Goal: Navigation & Orientation: Find specific page/section

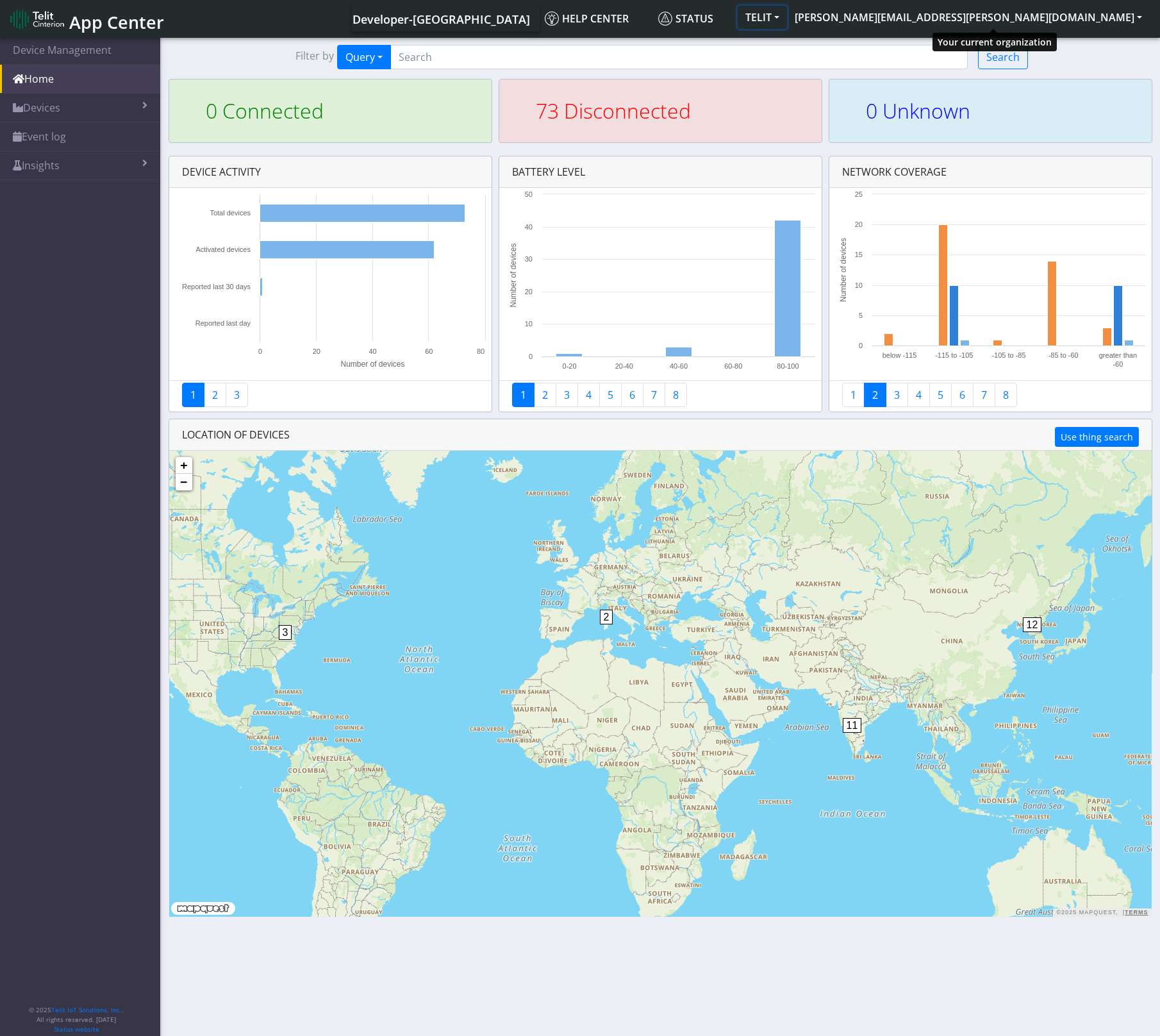
click at [787, 14] on button "TELIT" at bounding box center [762, 17] width 50 height 23
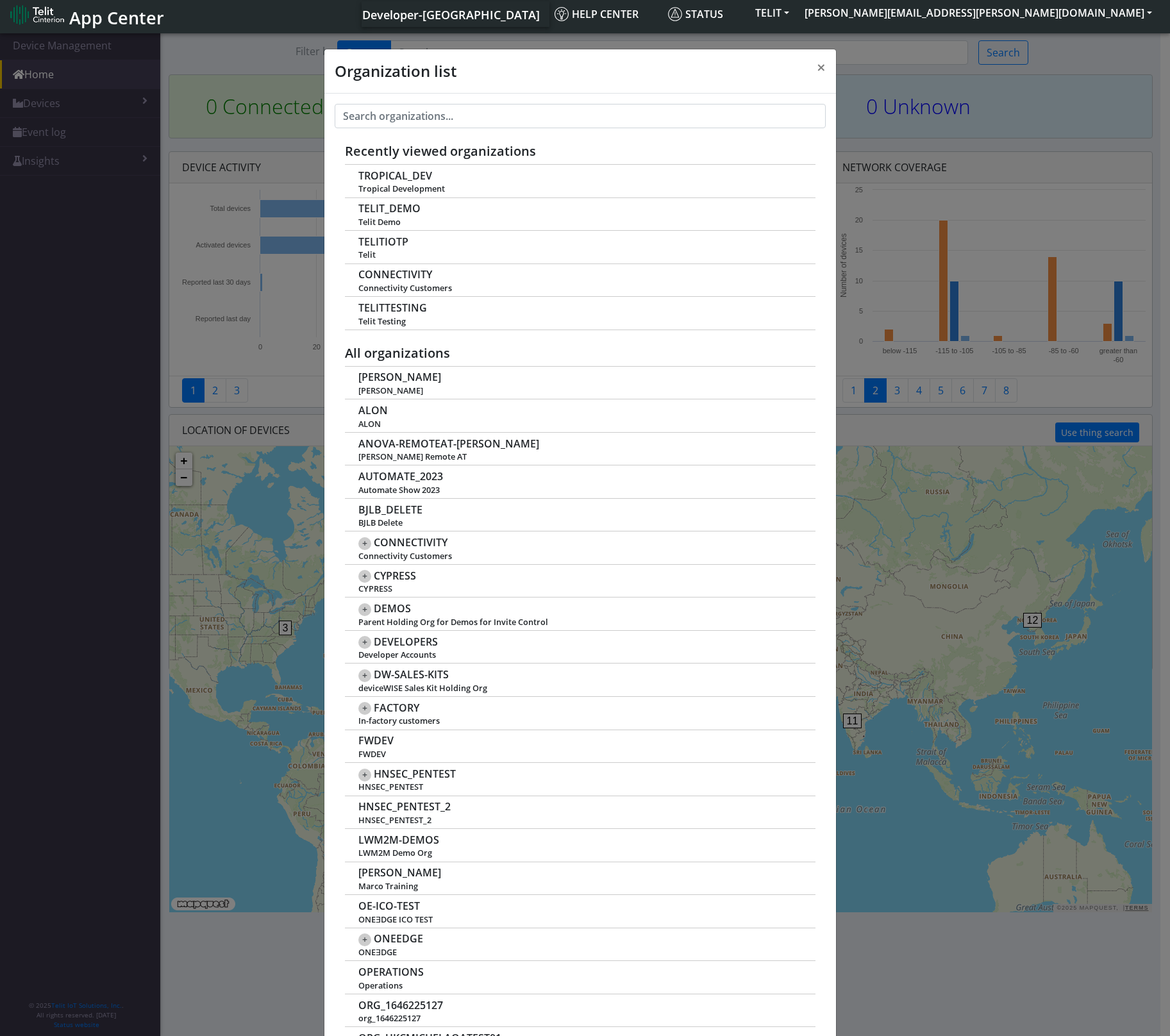
click at [483, 128] on div "Recently viewed organizations TROPICAL_DEV Tropical Development TELIT_DEMO Teli…" at bounding box center [580, 900] width 512 height 1615
click at [484, 123] on input "text" at bounding box center [580, 116] width 491 height 24
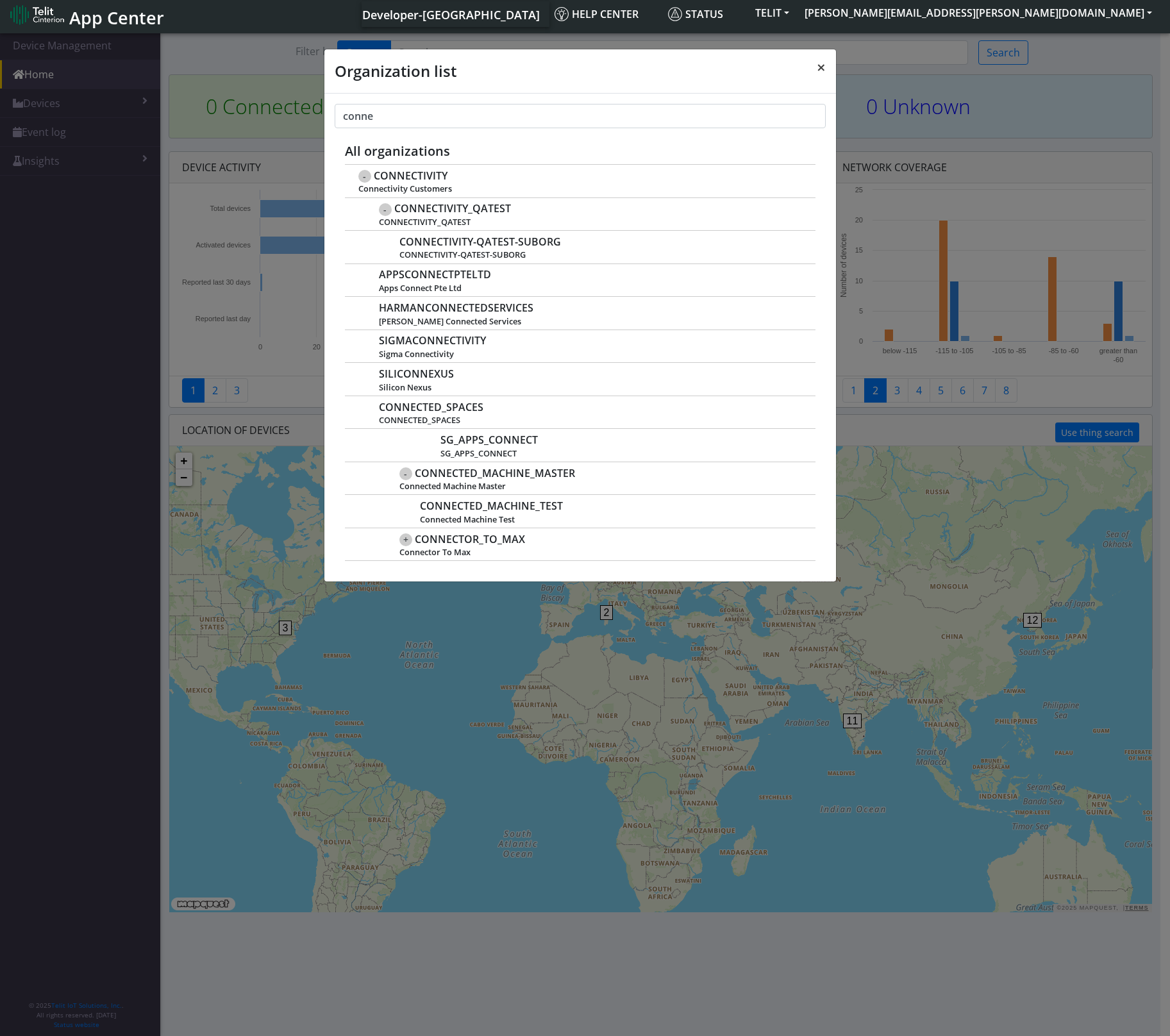
click at [818, 71] on span "×" at bounding box center [821, 67] width 9 height 21
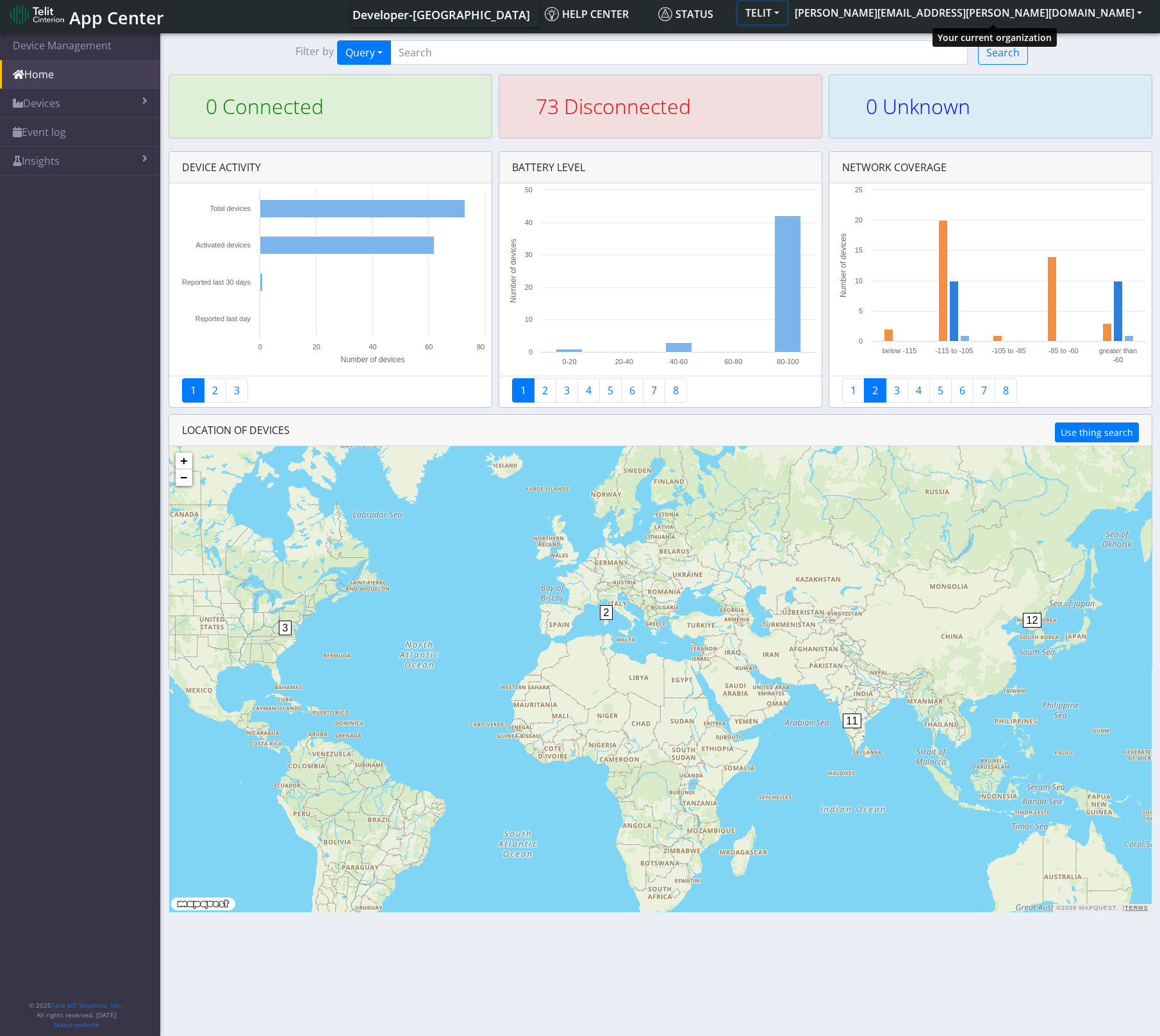
click at [787, 11] on button "TELIT" at bounding box center [762, 13] width 50 height 23
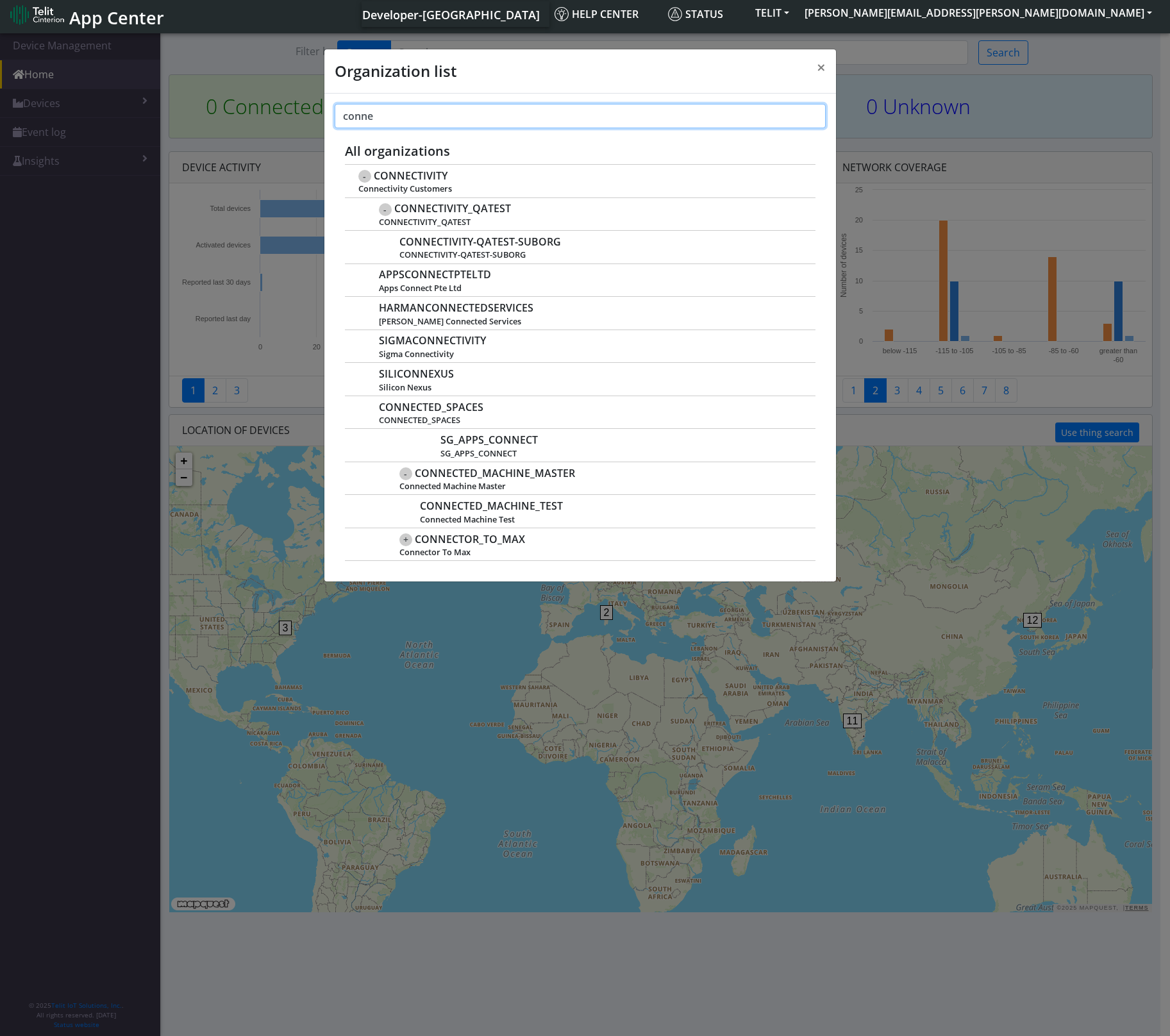
drag, startPoint x: 479, startPoint y: 112, endPoint x: 324, endPoint y: 109, distance: 155.0
click at [324, 109] on div "Organization list × conne Recently viewed organizations TROPICAL_DEV Tropical D…" at bounding box center [580, 316] width 513 height 533
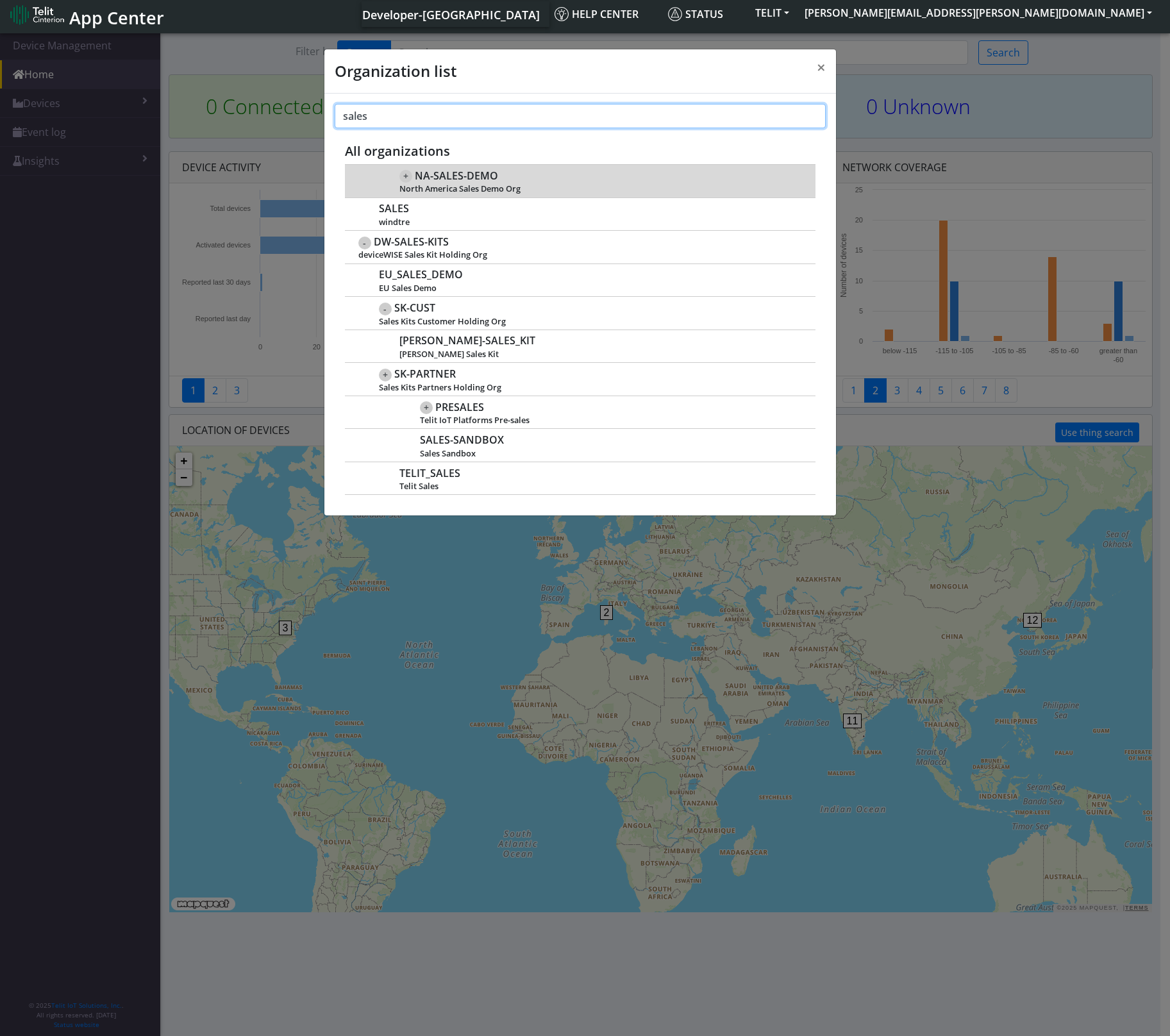
type input "sales"
click at [448, 175] on span "NA-SALES-DEMO" at bounding box center [457, 176] width 84 height 12
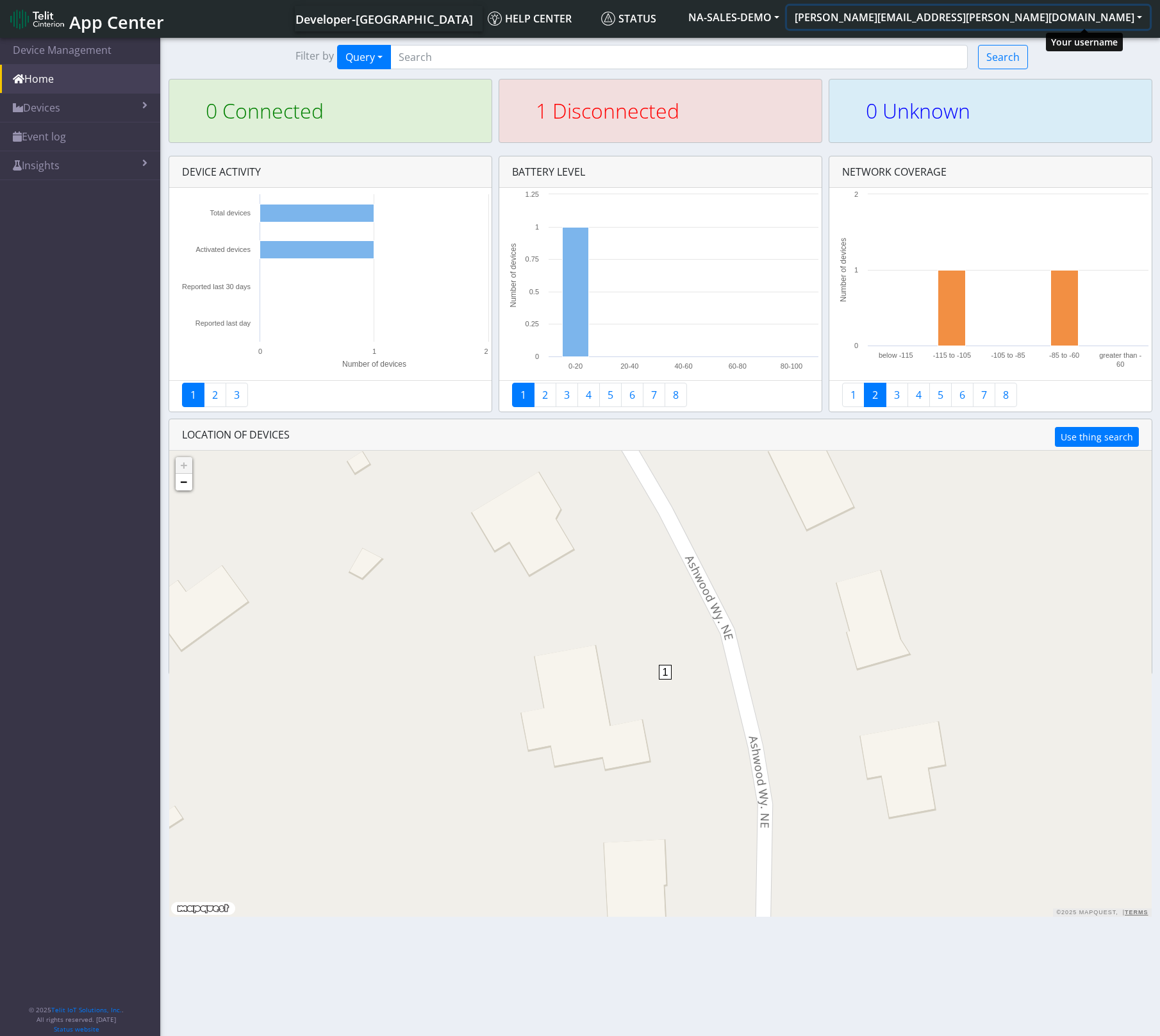
click at [1135, 20] on button "[PERSON_NAME][EMAIL_ADDRESS][PERSON_NAME][DOMAIN_NAME]" at bounding box center [969, 17] width 363 height 23
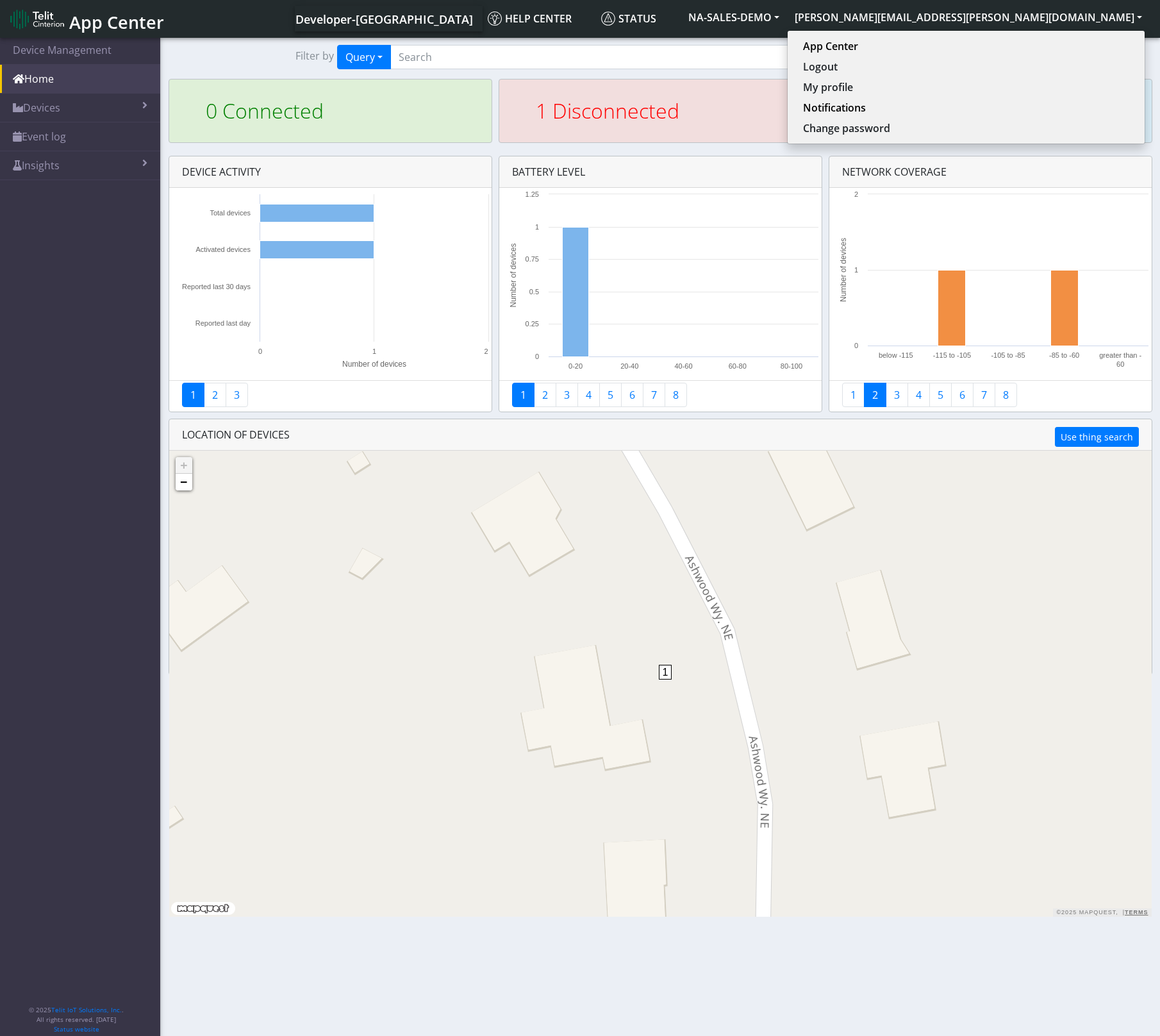
click at [999, 530] on div "1 + − ©2025 MapQuest, | Terms" at bounding box center [661, 683] width 982 height 466
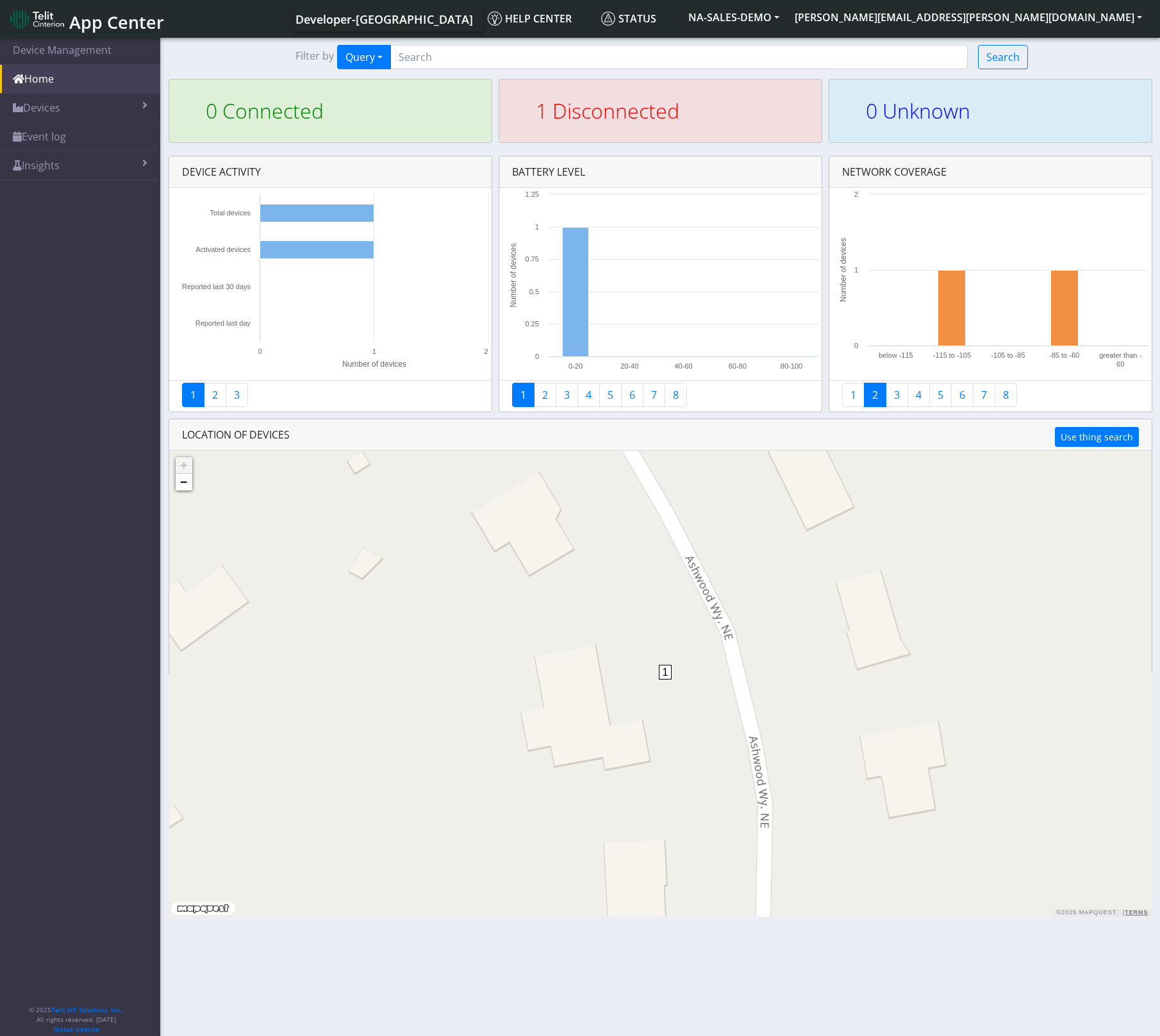
click at [775, 431] on div "LOCATION OF DEVICES Use thing search" at bounding box center [661, 435] width 982 height 32
click at [787, 19] on button "NA-SALES-DEMO" at bounding box center [734, 17] width 106 height 23
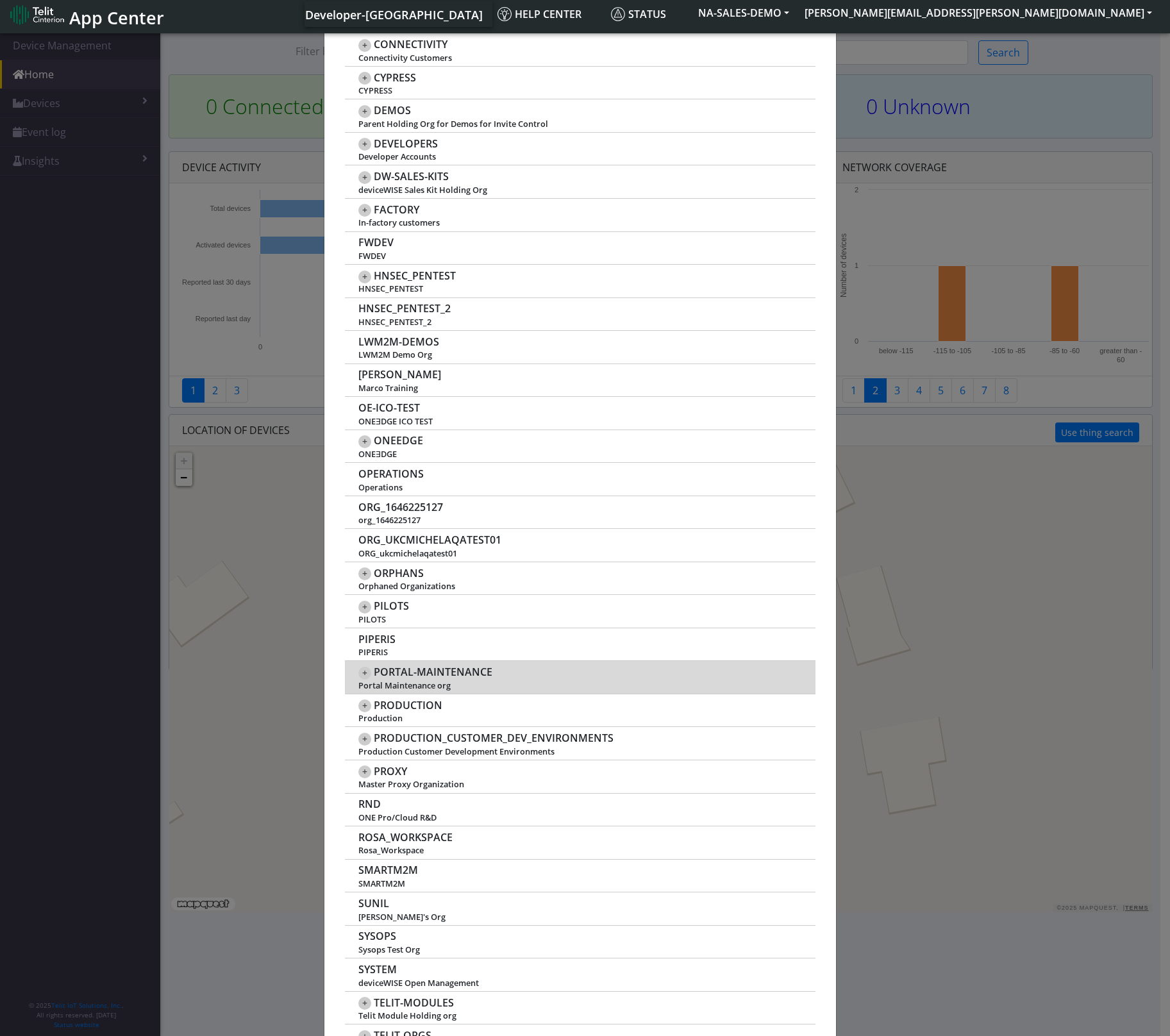
scroll to position [513, 0]
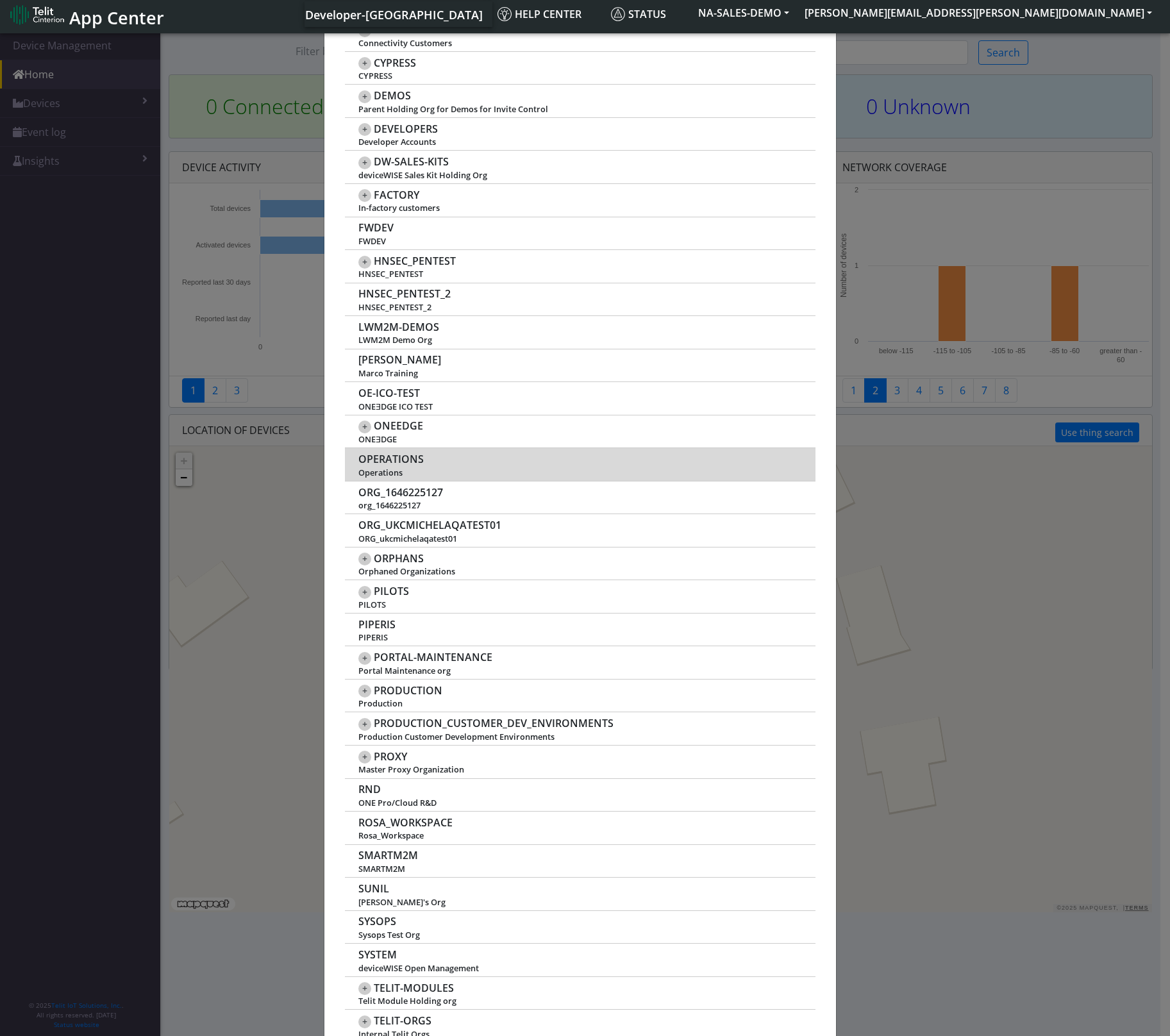
click at [415, 468] on span "Operations" at bounding box center [580, 472] width 444 height 10
click at [396, 458] on span "OPERATIONS" at bounding box center [391, 460] width 66 height 12
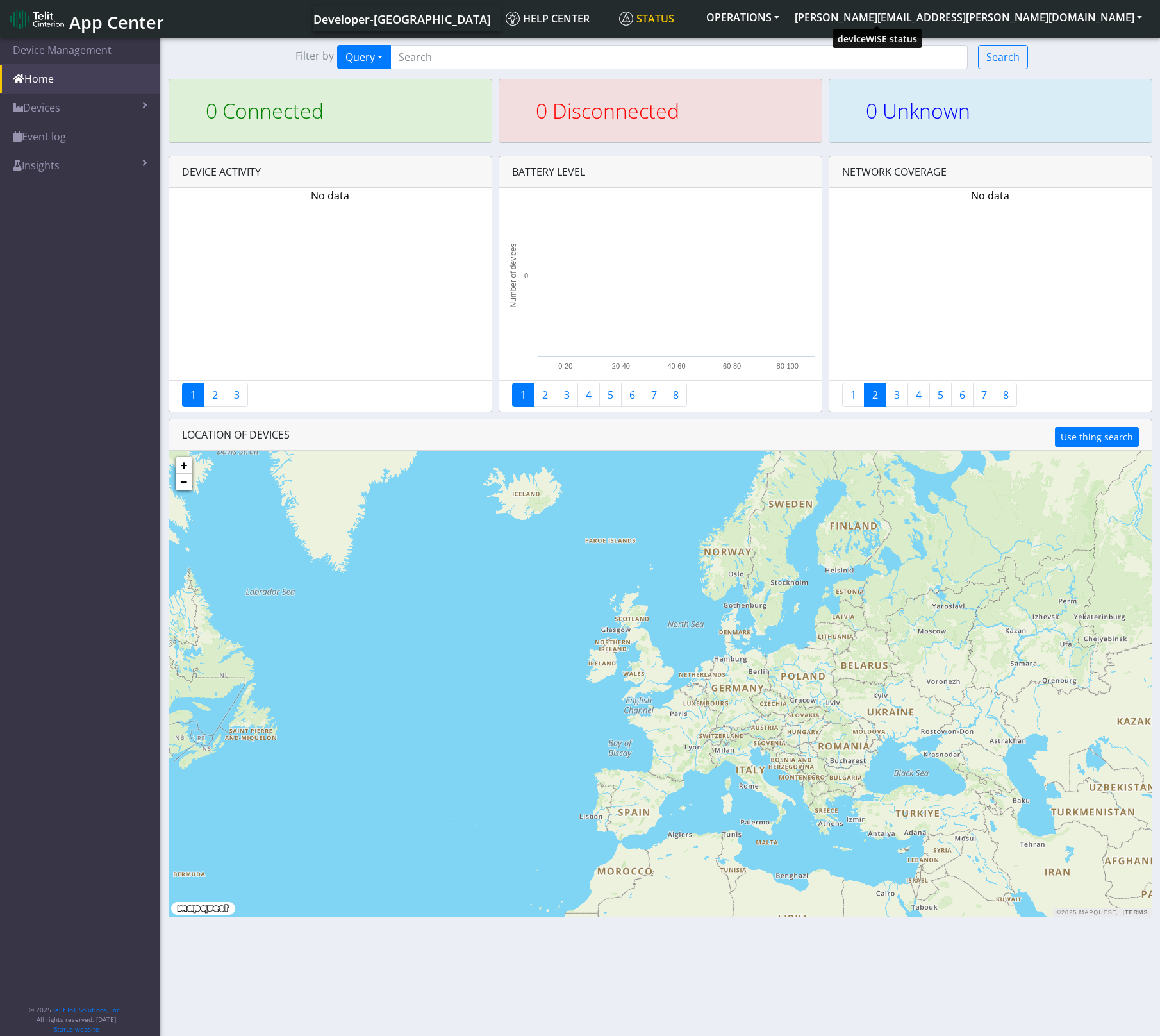
click at [674, 20] on span "Status" at bounding box center [646, 18] width 55 height 14
click at [491, 23] on span "Developer-[GEOGRAPHIC_DATA]" at bounding box center [402, 19] width 178 height 15
click at [718, 54] on input "Search..." at bounding box center [679, 57] width 577 height 24
click at [1137, 17] on button "[PERSON_NAME][EMAIL_ADDRESS][PERSON_NAME][DOMAIN_NAME]" at bounding box center [969, 17] width 363 height 23
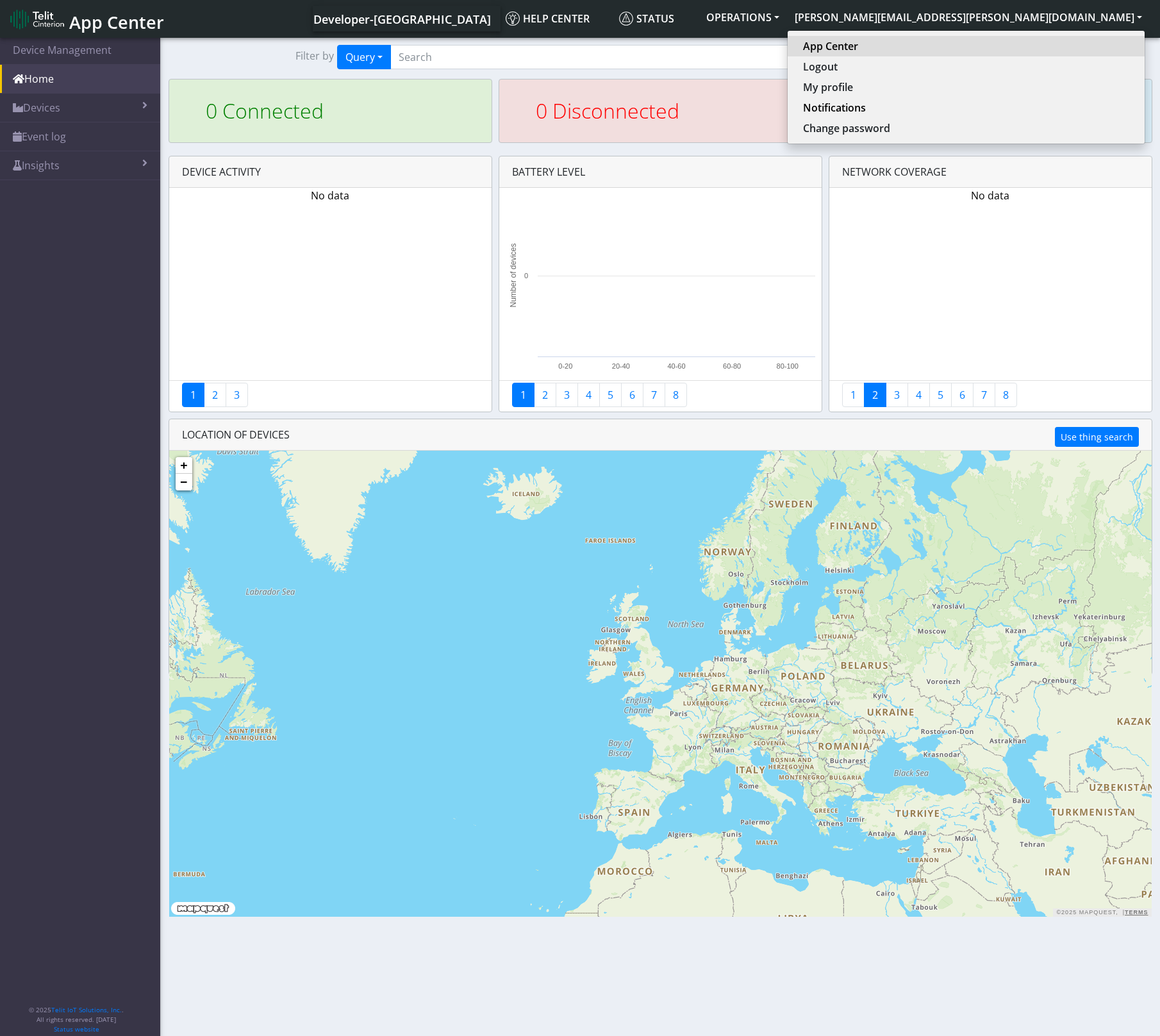
click at [1063, 47] on link "App Center" at bounding box center [966, 46] width 326 height 15
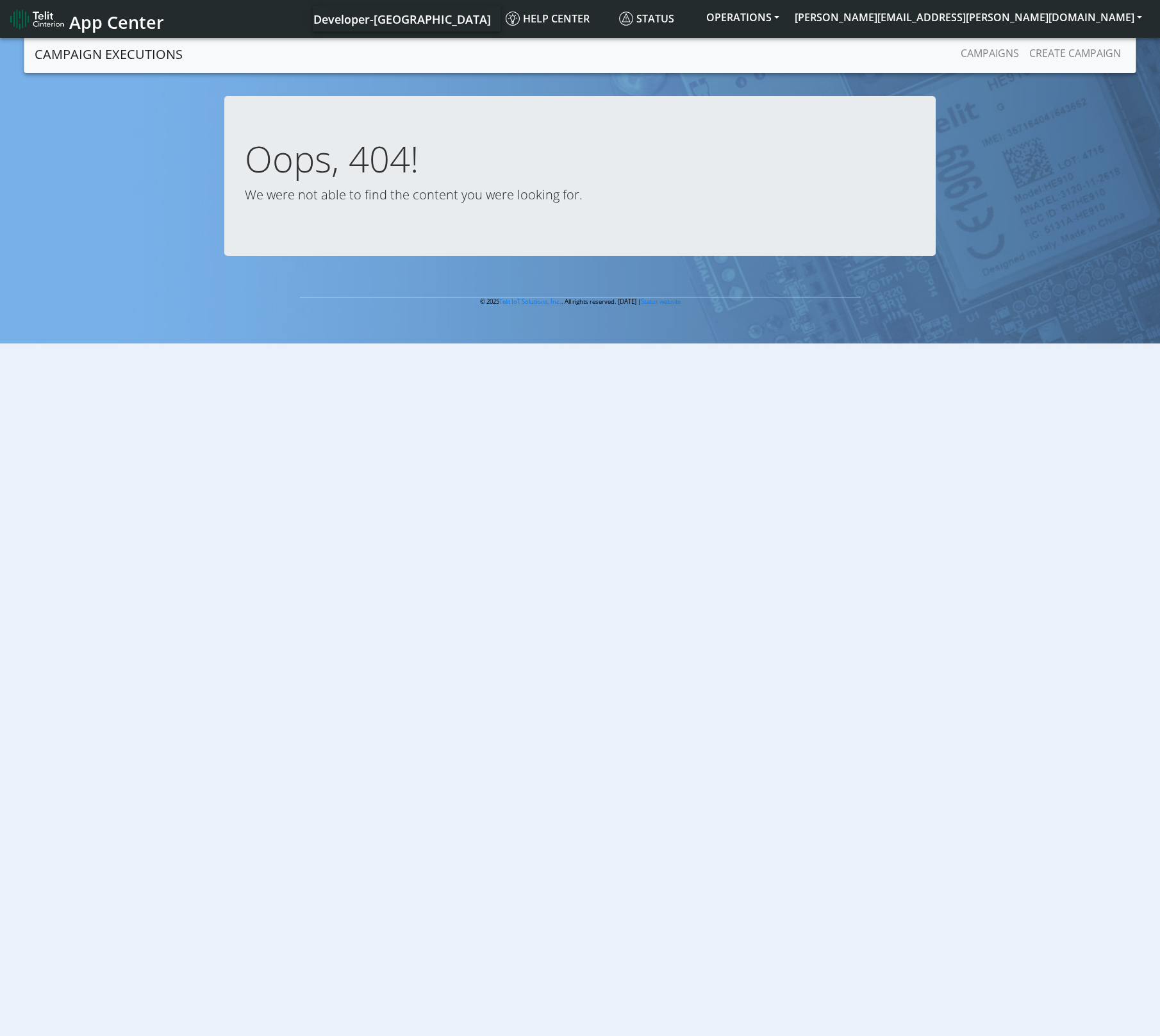
drag, startPoint x: 115, startPoint y: 179, endPoint x: 122, endPoint y: 174, distance: 8.6
click at [115, 179] on app-not-found "Oops, 404! We were not able to find the content you were looking for." at bounding box center [580, 191] width 1141 height 191
click at [787, 16] on button "OPERATIONS" at bounding box center [742, 17] width 88 height 23
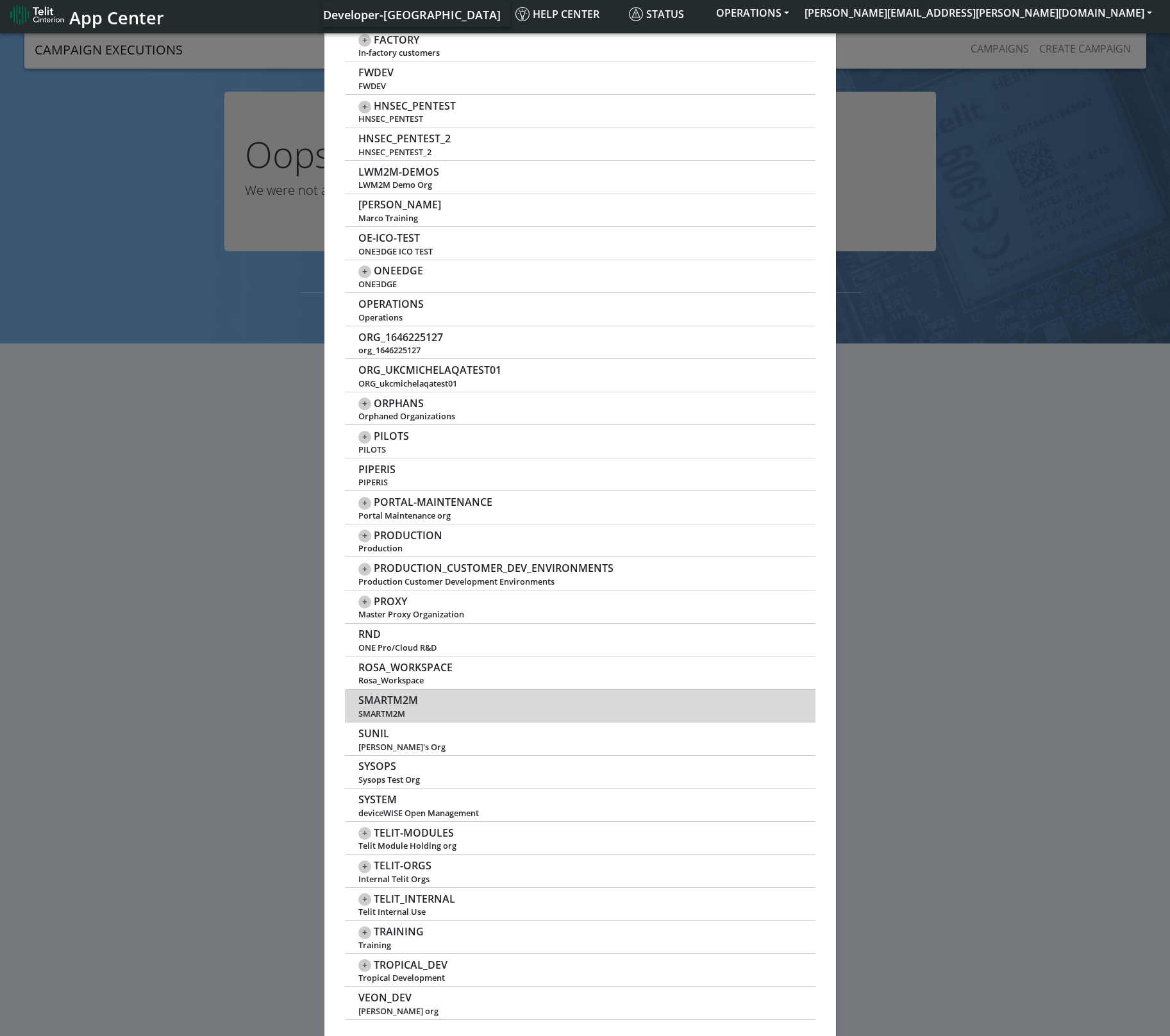
scroll to position [691, 0]
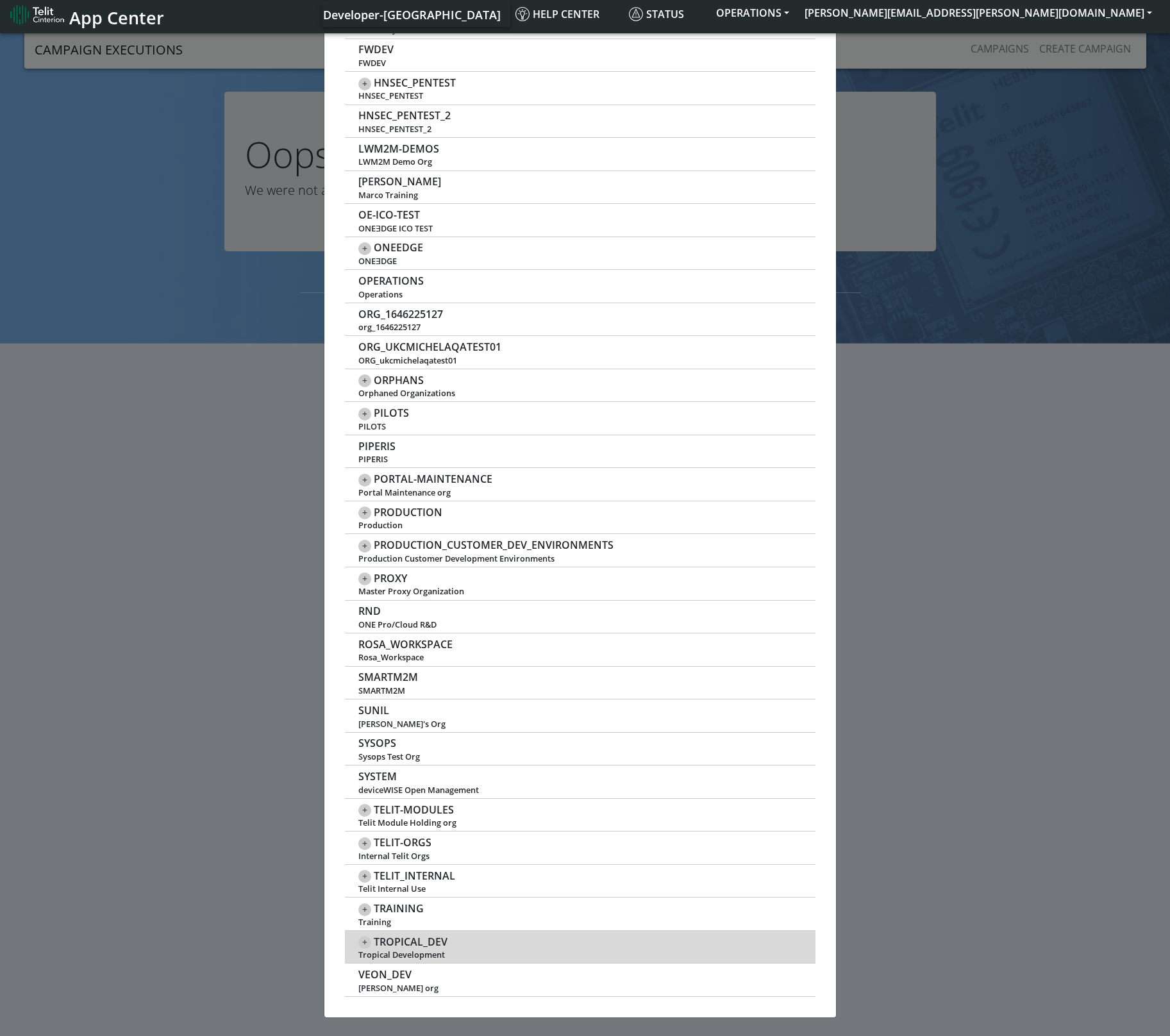
click at [441, 943] on span "TROPICAL_DEV" at bounding box center [411, 942] width 74 height 12
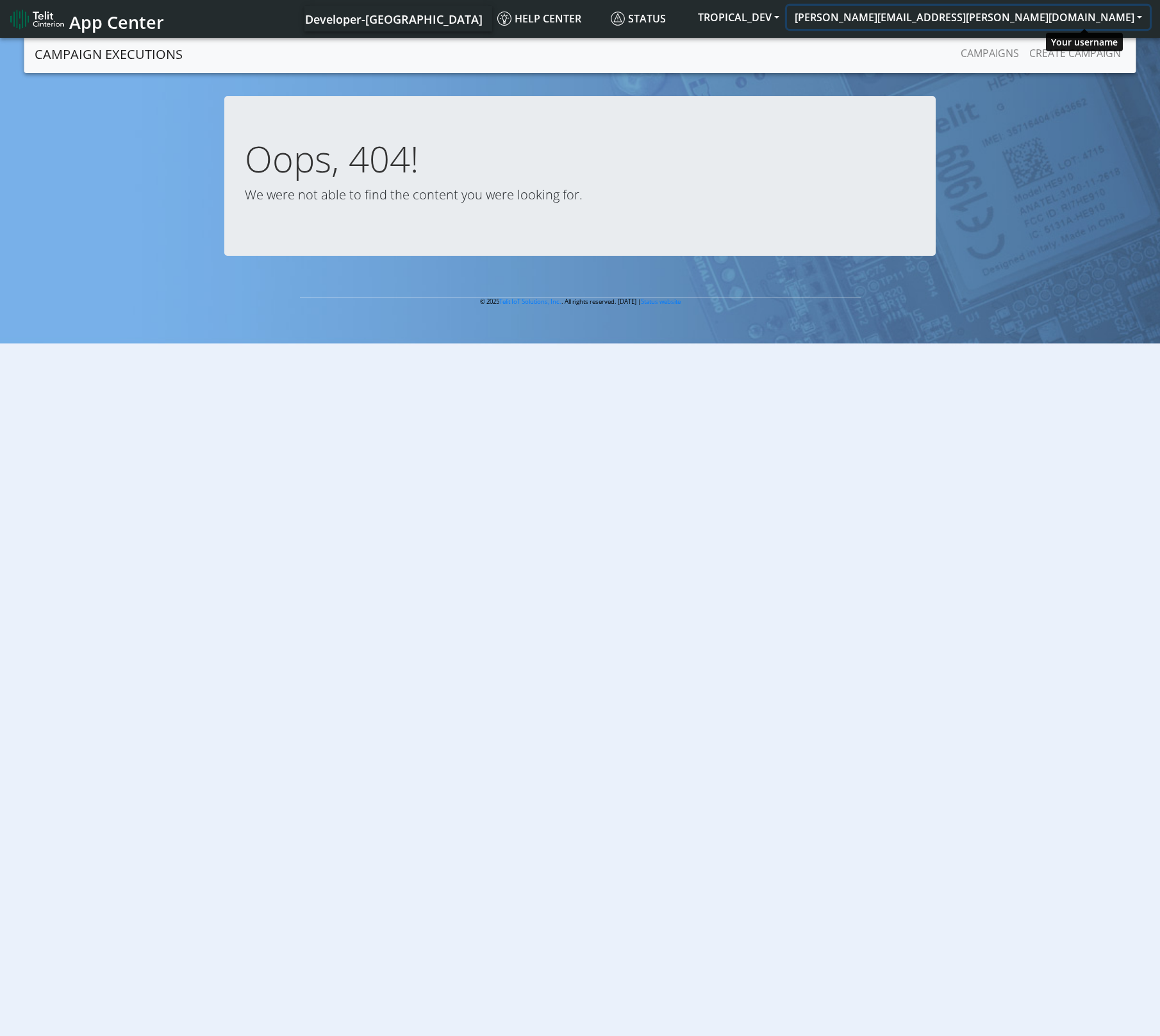
click at [1135, 14] on button "[PERSON_NAME][EMAIL_ADDRESS][PERSON_NAME][DOMAIN_NAME]" at bounding box center [969, 17] width 363 height 23
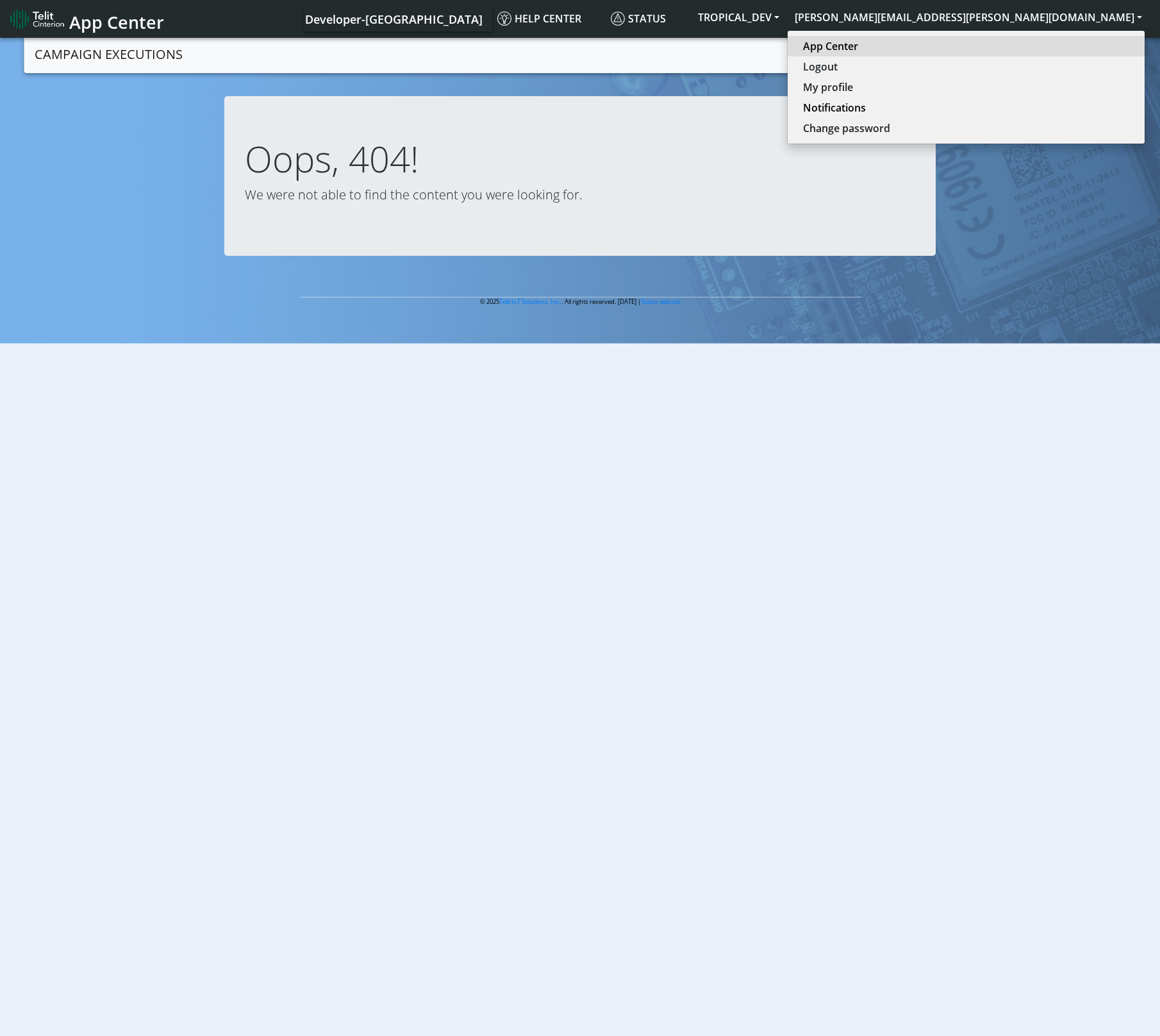
click at [1057, 45] on link "App Center" at bounding box center [966, 46] width 326 height 15
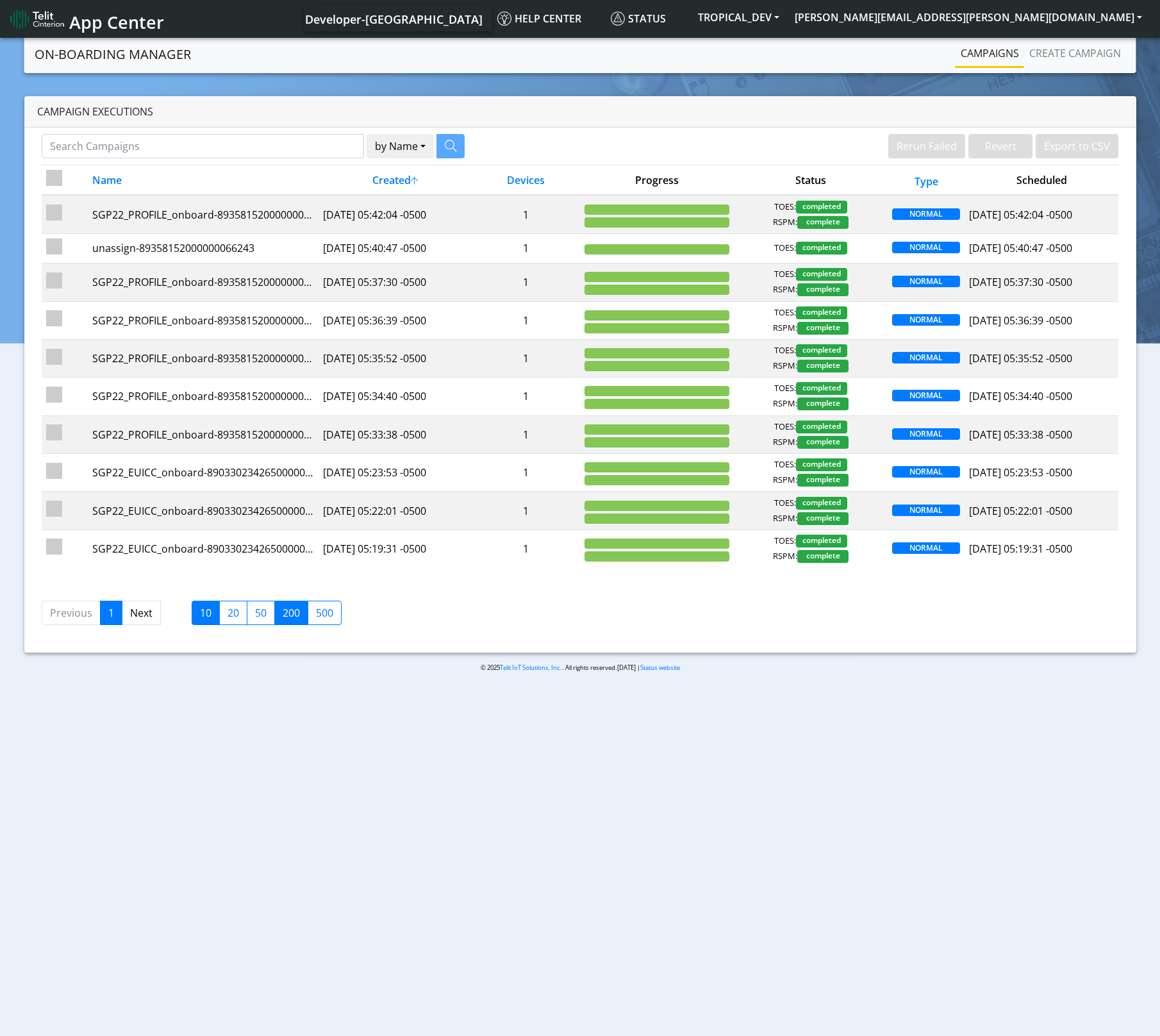
click at [285, 614] on label "200" at bounding box center [291, 613] width 34 height 24
click at [285, 613] on input "200" at bounding box center [286, 609] width 8 height 8
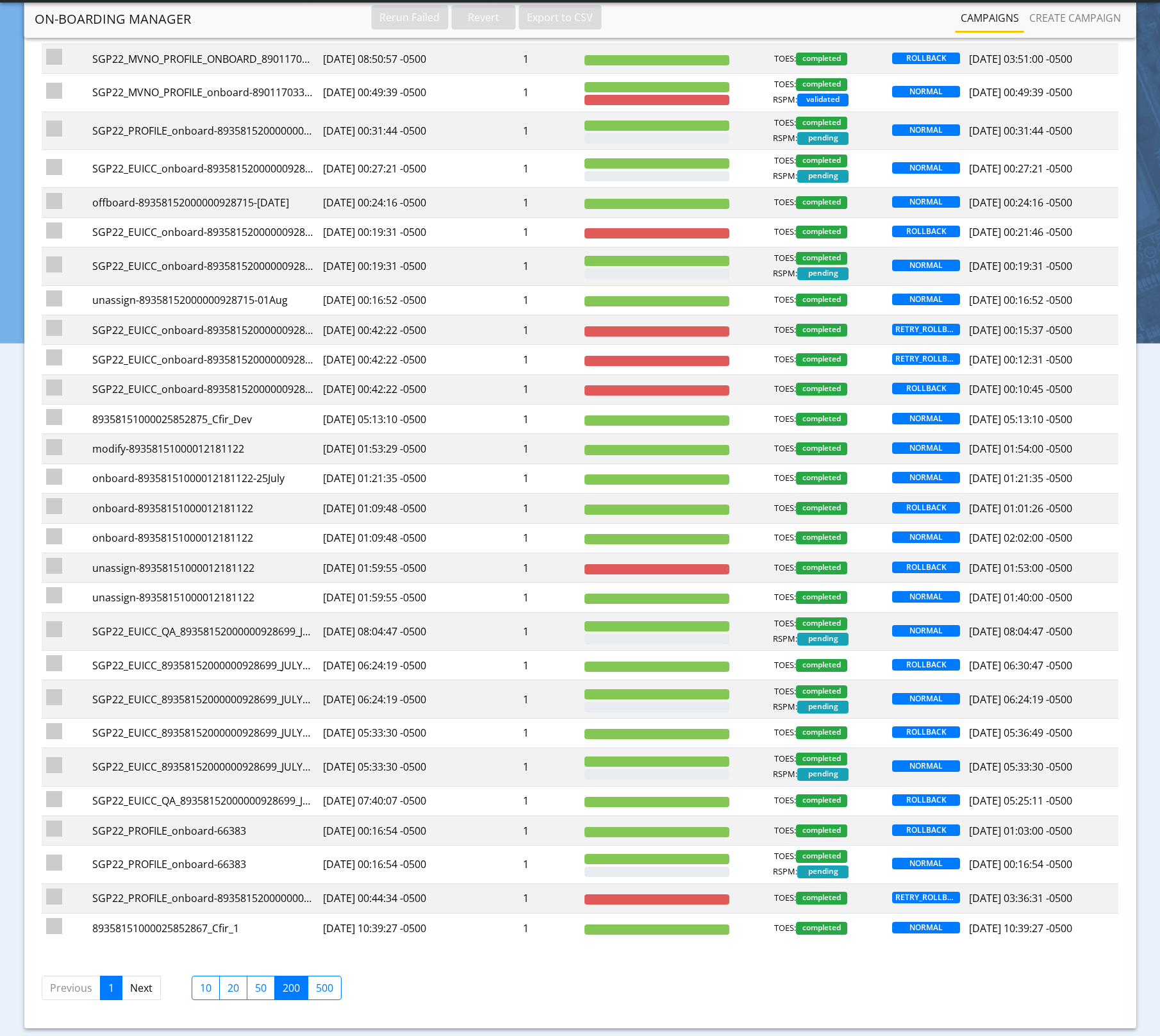
scroll to position [5887, 0]
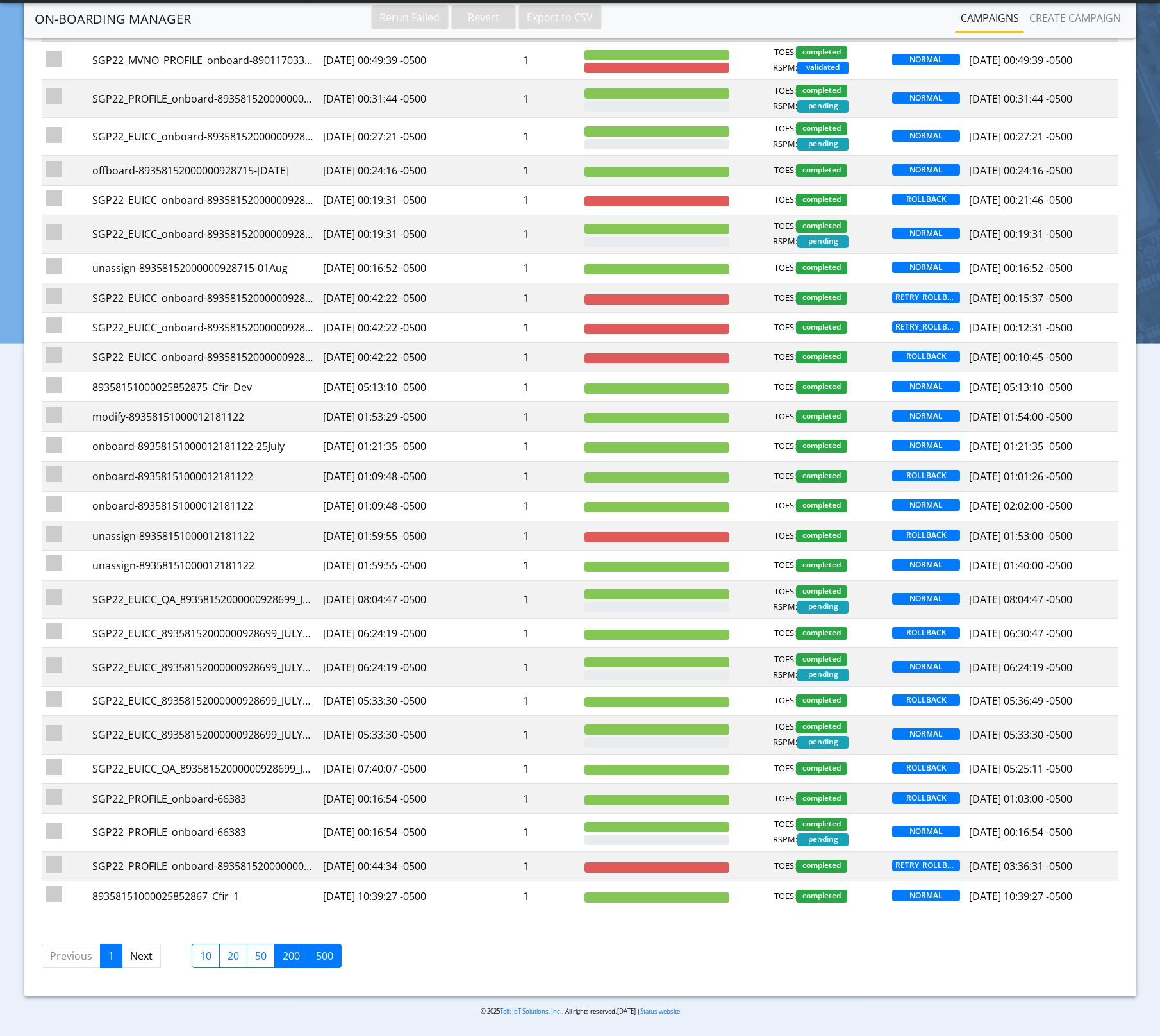
click at [329, 955] on label "500" at bounding box center [324, 955] width 34 height 24
click at [325, 955] on input "500" at bounding box center [319, 952] width 8 height 8
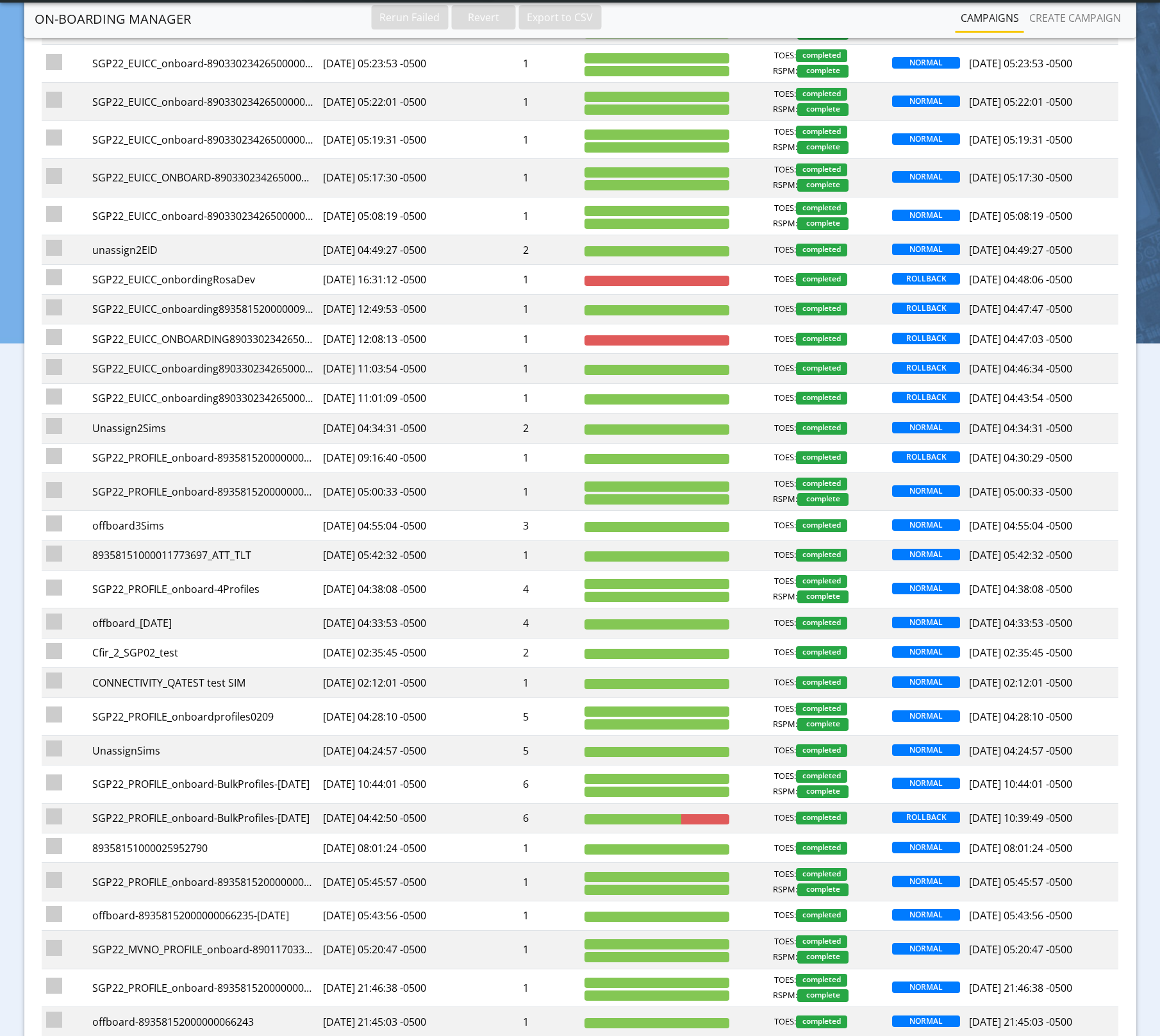
scroll to position [0, 0]
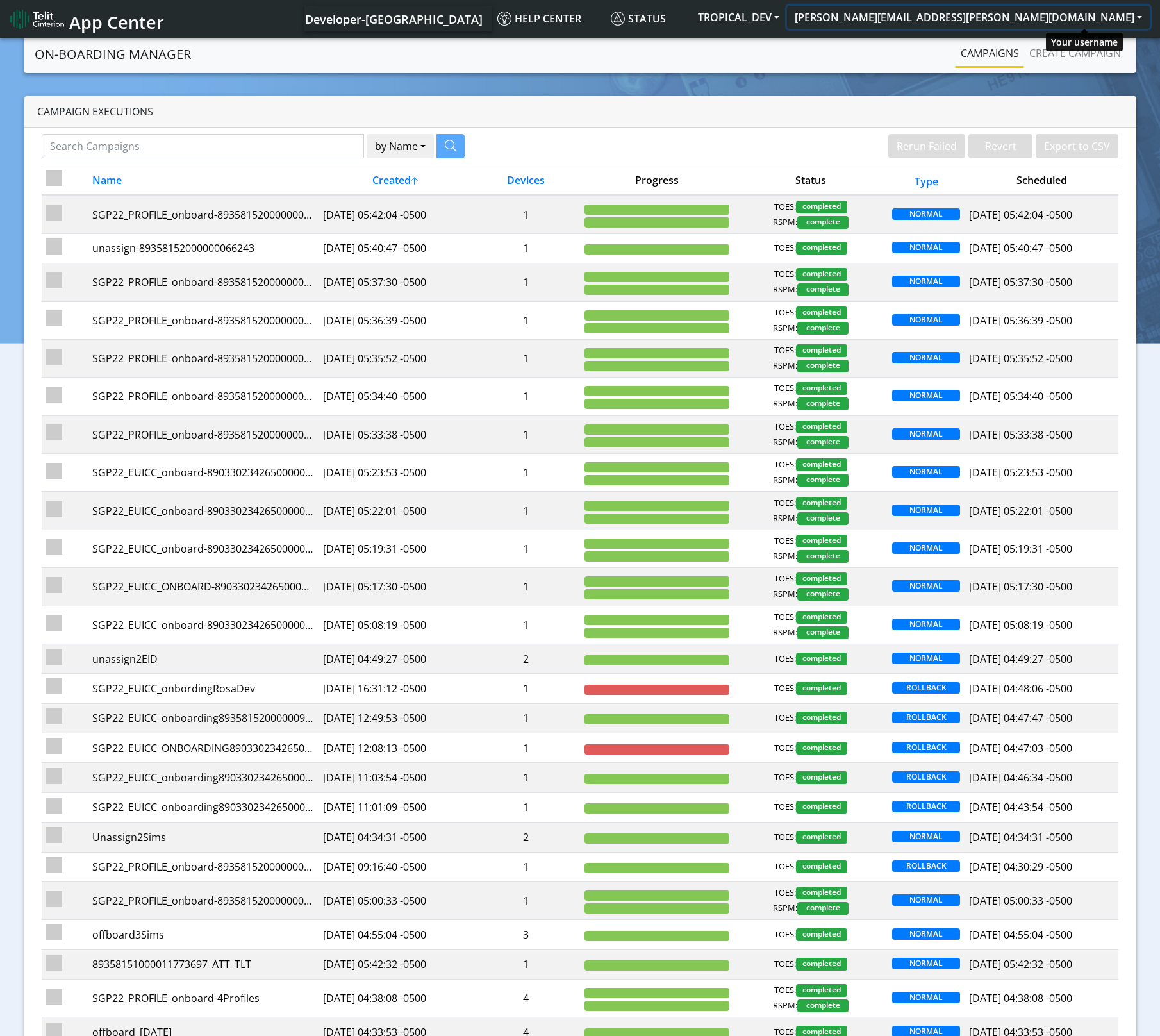
click at [1122, 14] on button "alan.feltes@telit.com" at bounding box center [969, 17] width 363 height 23
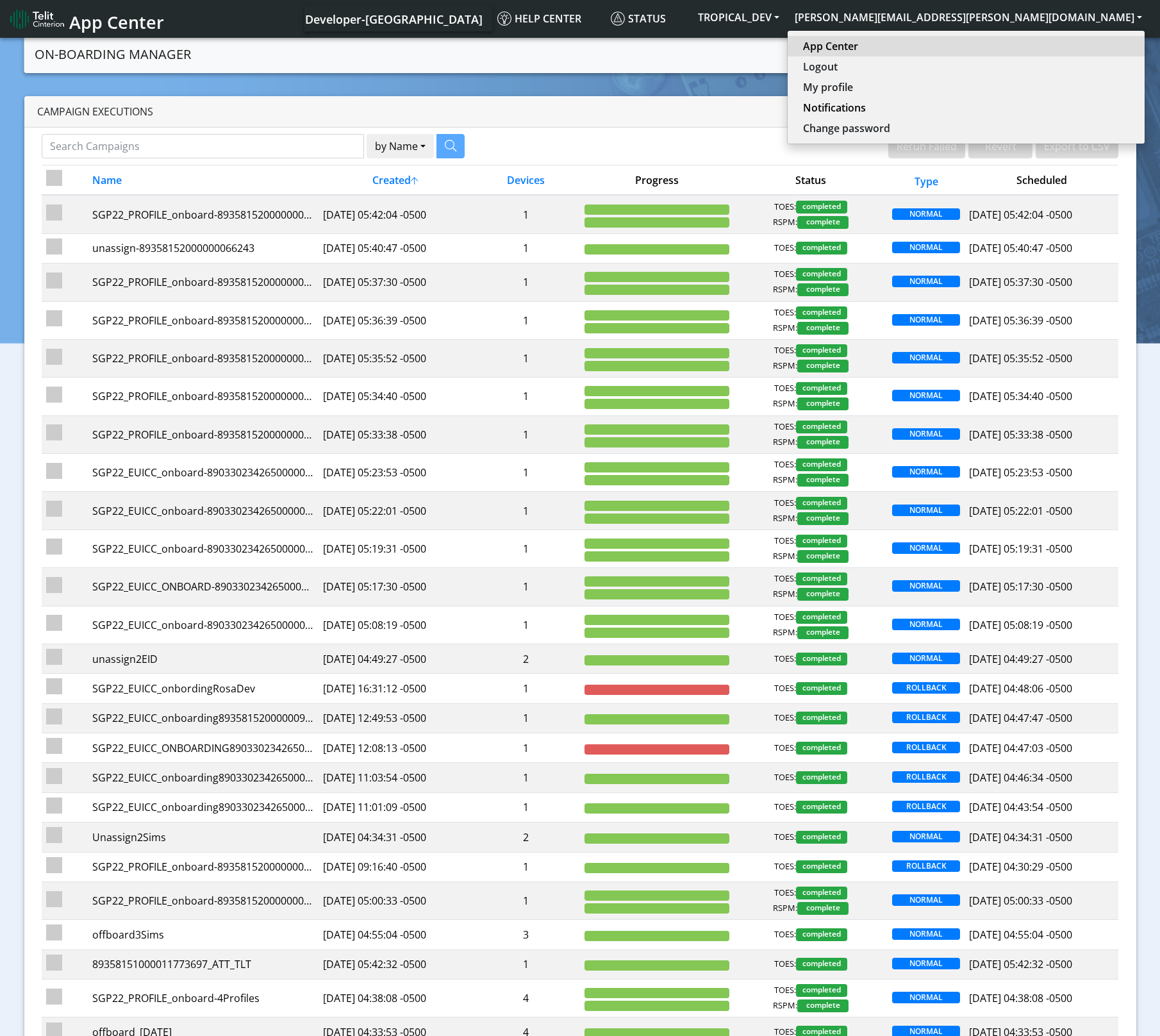
click at [1056, 44] on link "App Center" at bounding box center [966, 46] width 326 height 15
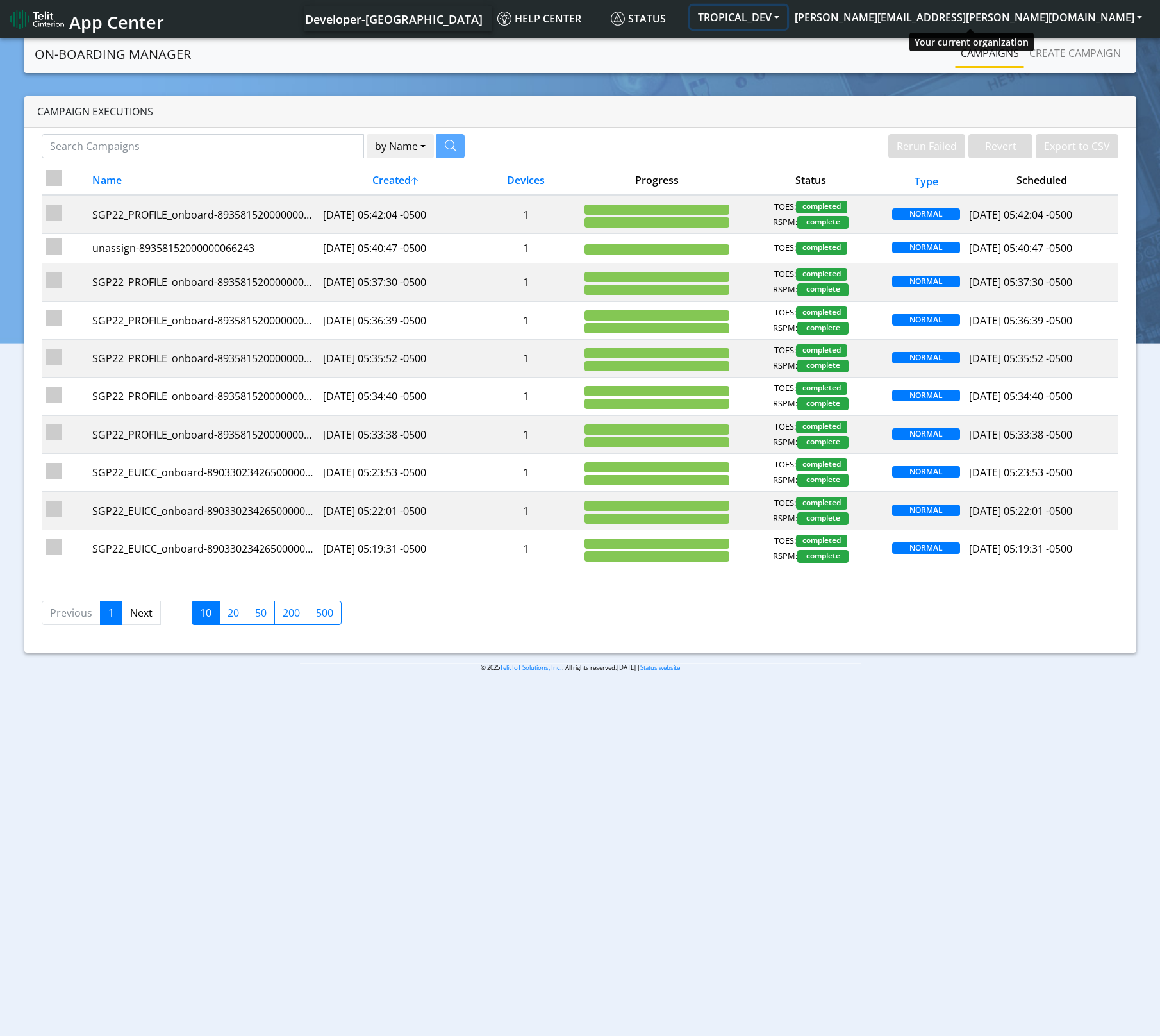
click at [787, 13] on button "TROPICAL_DEV" at bounding box center [738, 17] width 96 height 23
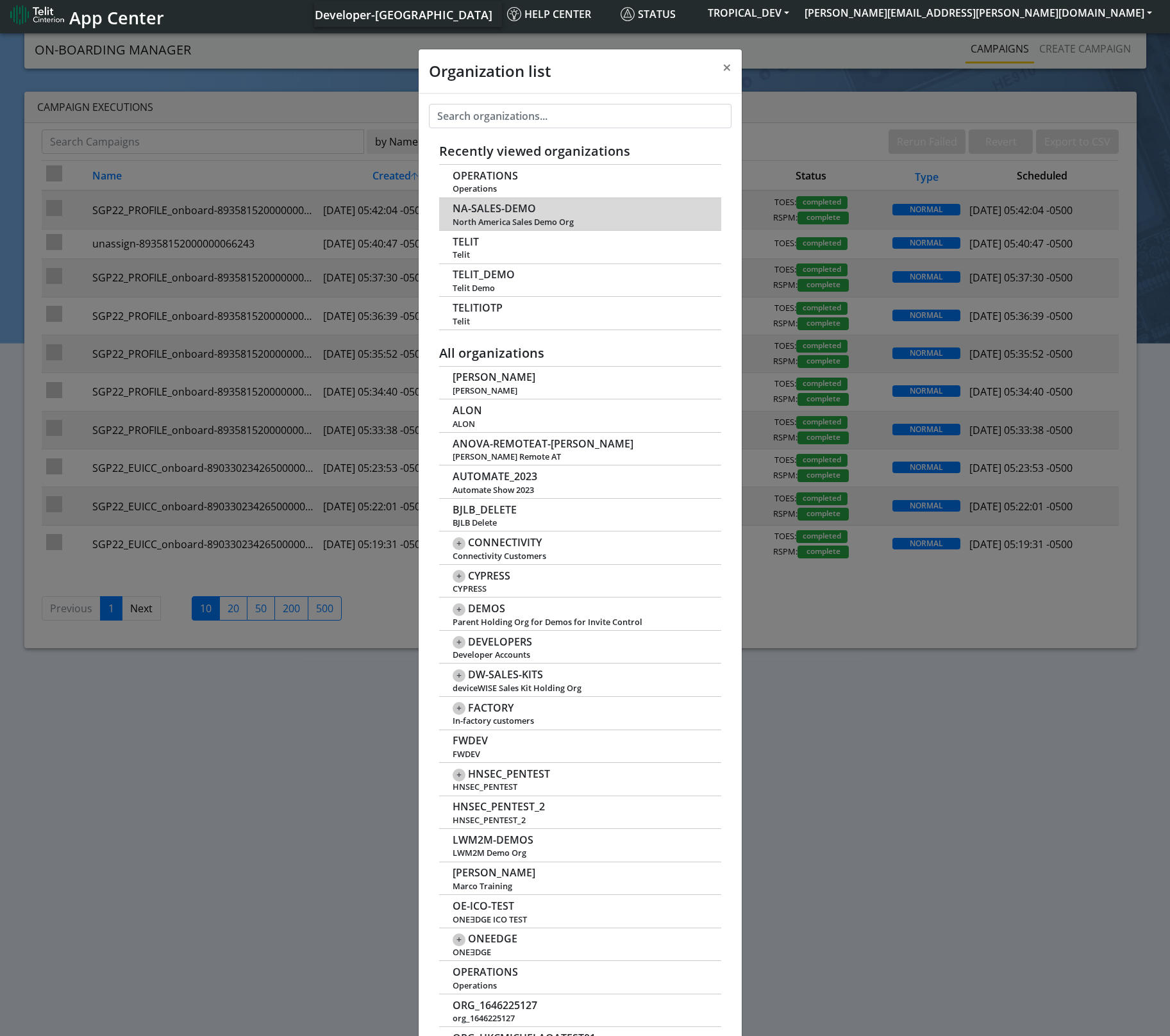
click at [522, 220] on span "North America Sales Demo Org" at bounding box center [580, 222] width 255 height 10
click at [558, 219] on span "North America Sales Demo Org" at bounding box center [580, 222] width 255 height 10
click at [493, 206] on span "NA-SALES-DEMO" at bounding box center [494, 209] width 84 height 12
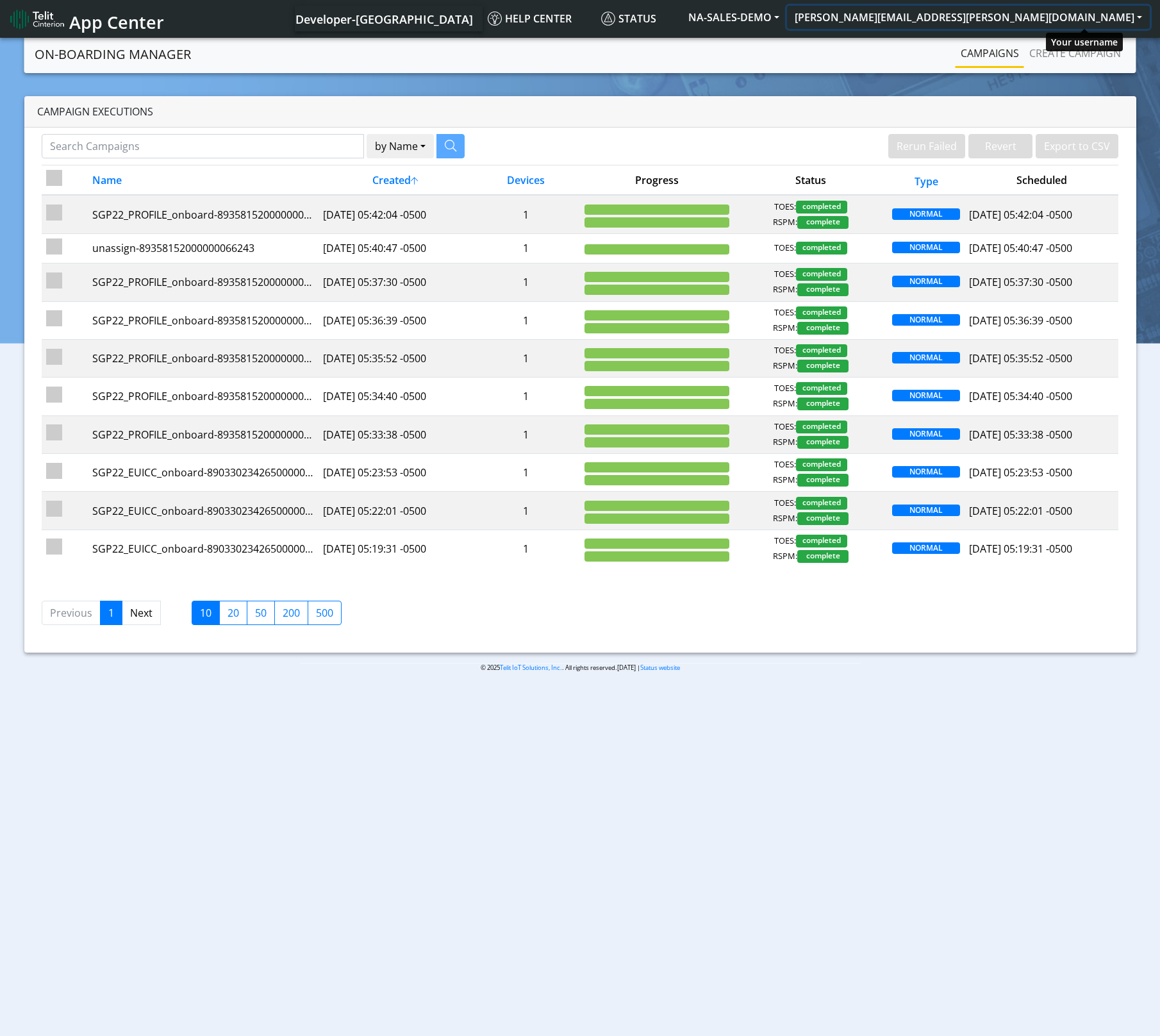
click at [1136, 17] on button "[PERSON_NAME][EMAIL_ADDRESS][PERSON_NAME][DOMAIN_NAME]" at bounding box center [969, 17] width 363 height 23
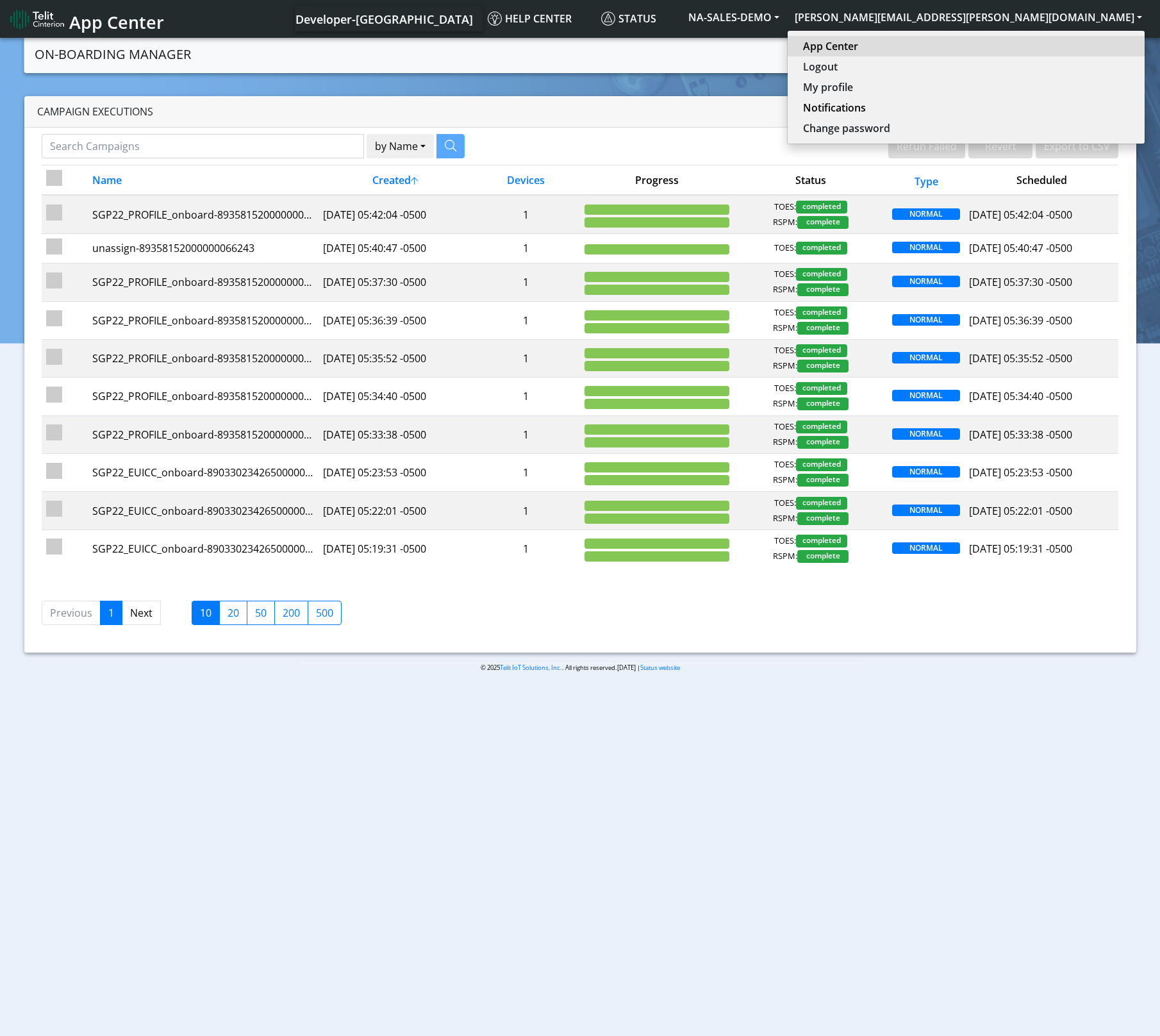
click at [1049, 43] on link "App Center" at bounding box center [966, 46] width 326 height 15
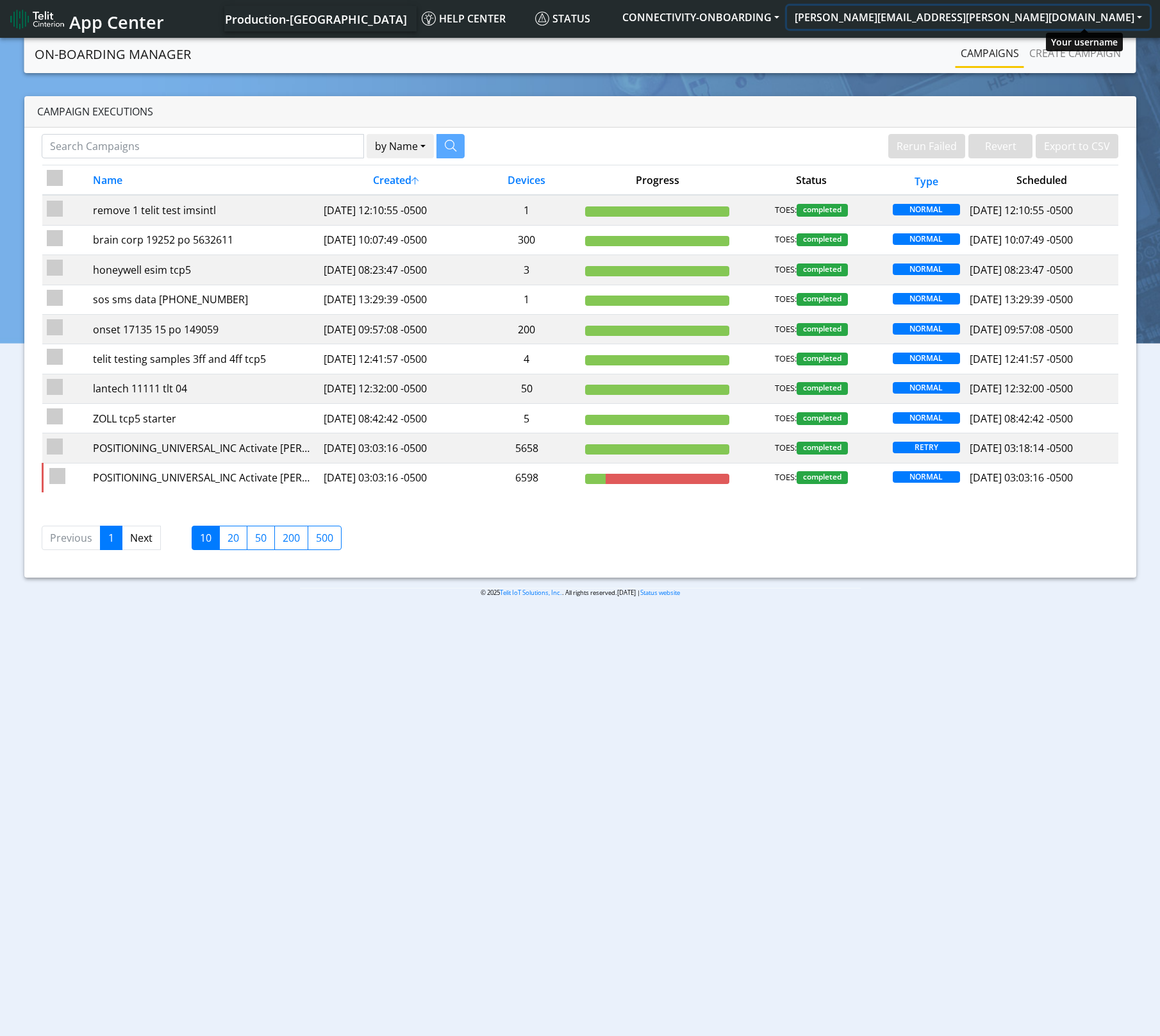
drag, startPoint x: 1129, startPoint y: 14, endPoint x: 1128, endPoint y: 25, distance: 11.0
click at [1129, 14] on button "[PERSON_NAME][EMAIL_ADDRESS][PERSON_NAME][DOMAIN_NAME]" at bounding box center [969, 17] width 363 height 23
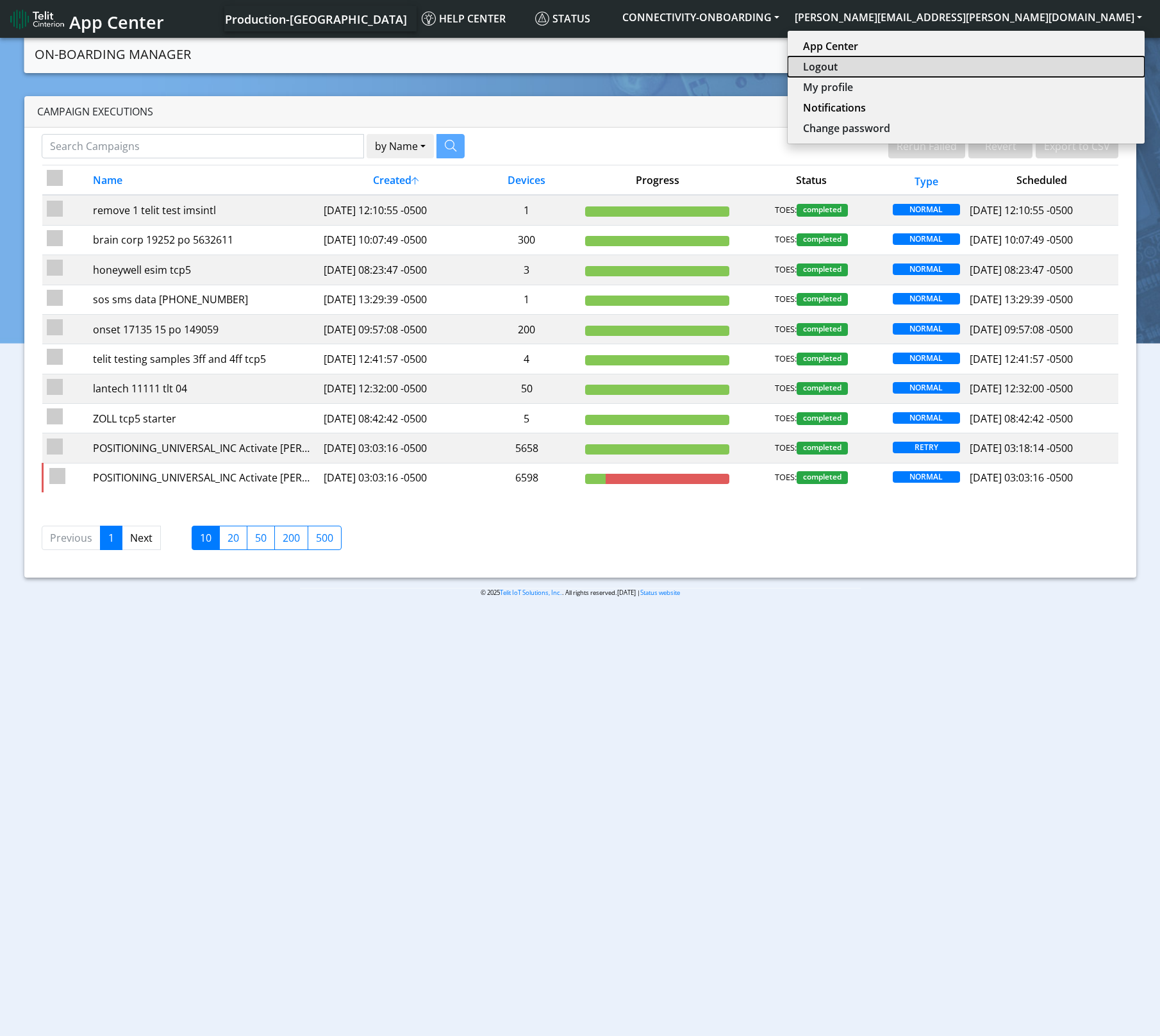
click at [1074, 67] on button "Logout" at bounding box center [966, 66] width 357 height 20
